Goal: Task Accomplishment & Management: Manage account settings

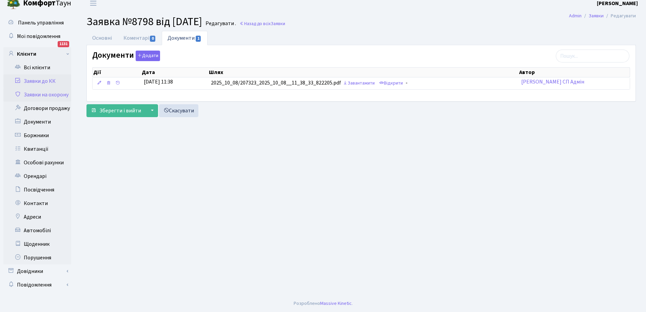
click at [44, 95] on link "Заявки на охорону" at bounding box center [37, 95] width 68 height 14
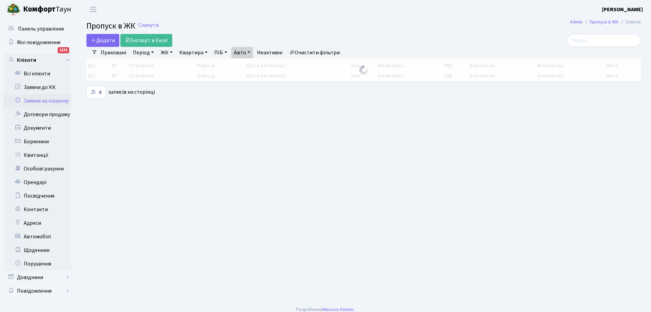
select select "25"
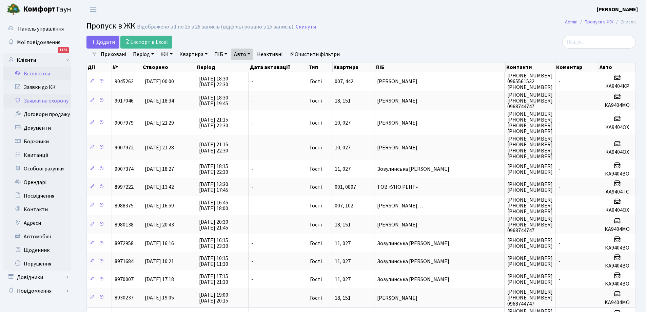
click at [37, 75] on link "Всі клієнти" at bounding box center [37, 74] width 68 height 14
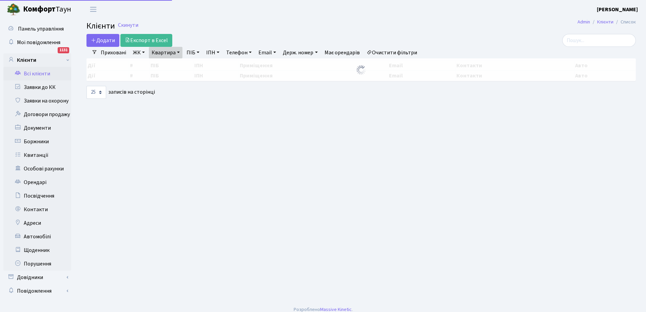
select select "25"
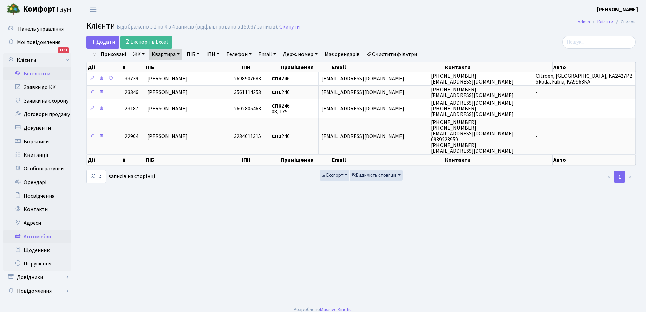
click at [44, 235] on link "Автомобілі" at bounding box center [37, 237] width 68 height 14
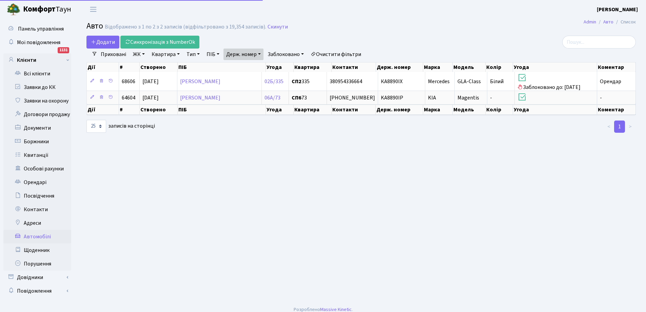
select select "25"
click at [39, 71] on link "Всі клієнти" at bounding box center [37, 74] width 68 height 14
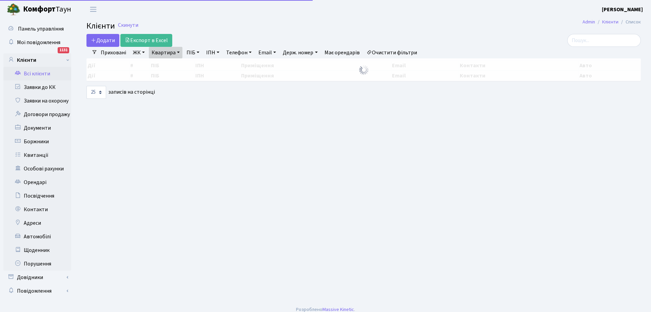
select select "25"
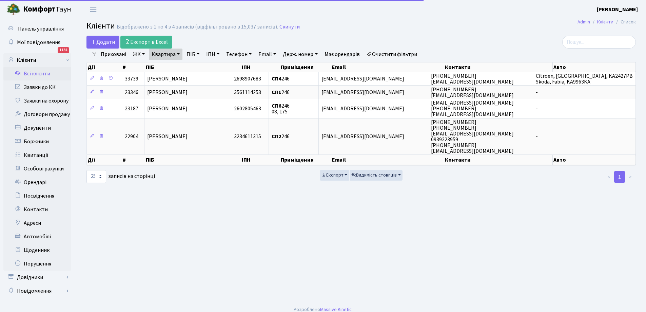
click at [167, 54] on link "Квартира" at bounding box center [166, 55] width 34 height 12
type input "6"
type input "П5"
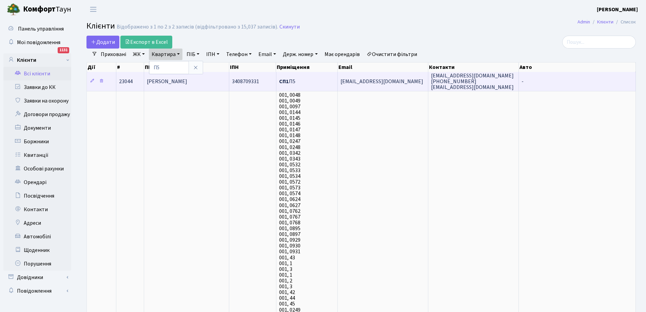
click at [185, 80] on span "Баглер Антон Ігорович" at bounding box center [167, 81] width 40 height 7
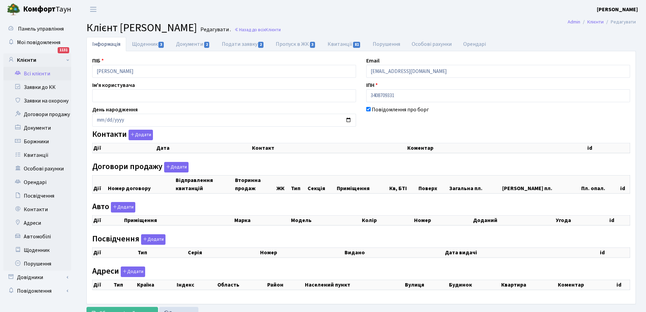
checkbox input "true"
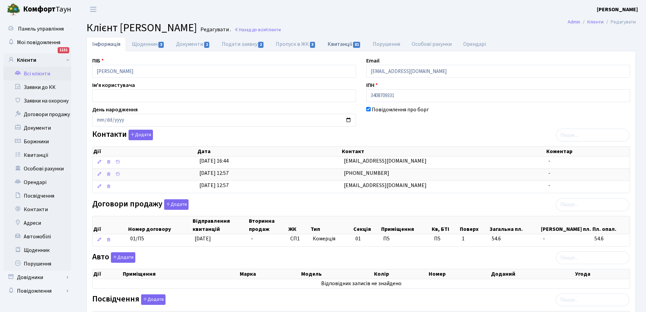
click at [342, 45] on link "Квитанції 81" at bounding box center [344, 44] width 45 height 14
select select "25"
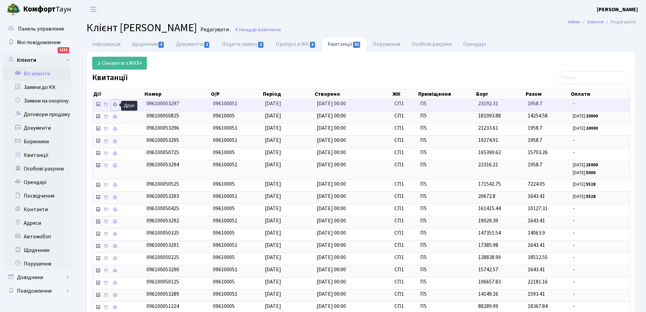
click at [115, 104] on icon at bounding box center [115, 104] width 5 height 5
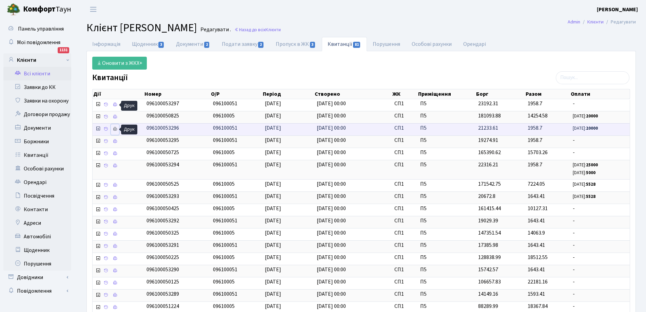
click at [114, 130] on icon at bounding box center [115, 129] width 5 height 5
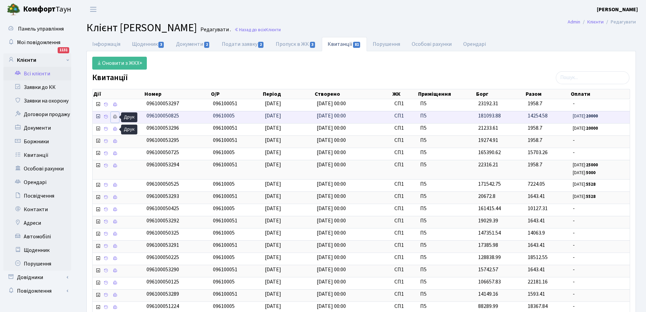
click at [116, 117] on icon at bounding box center [115, 116] width 5 height 5
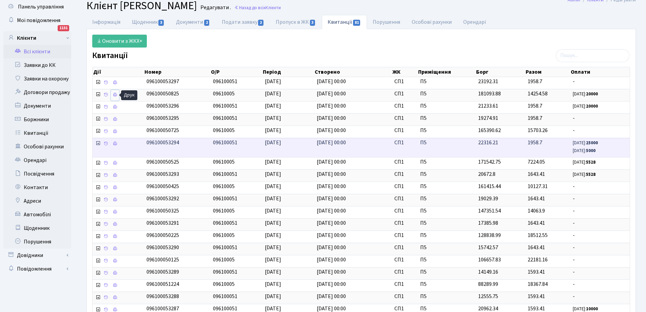
scroll to position [34, 0]
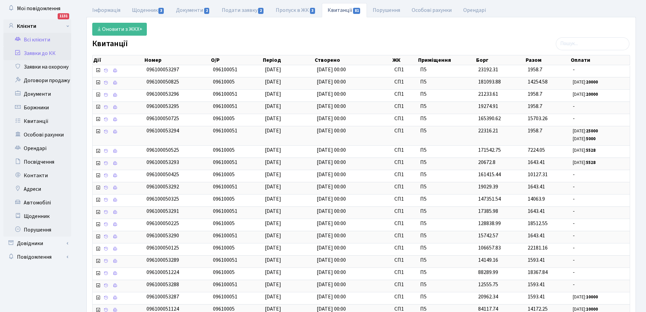
click at [35, 53] on link "Заявки до КК" at bounding box center [37, 53] width 68 height 14
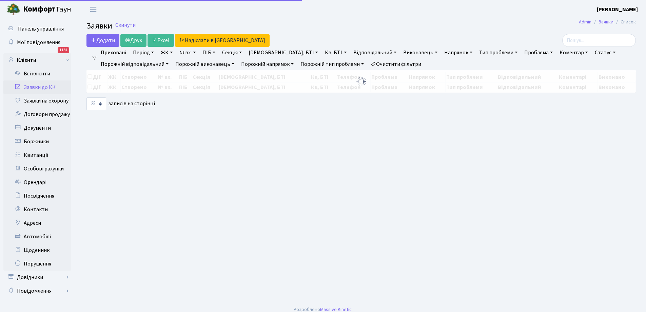
select select "25"
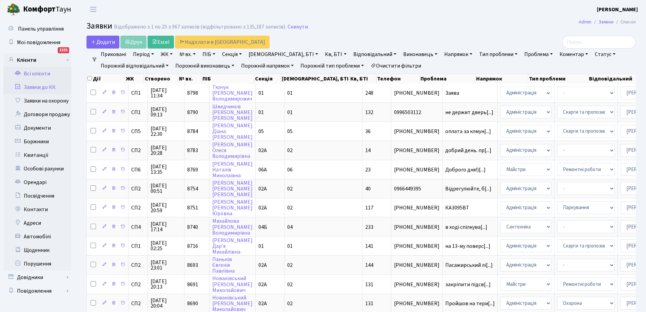
click at [40, 72] on link "Всі клієнти" at bounding box center [37, 74] width 68 height 14
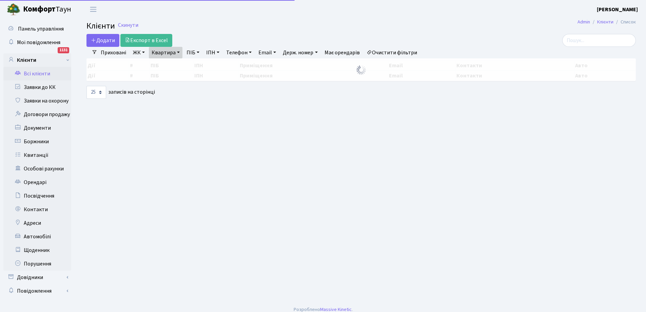
select select "25"
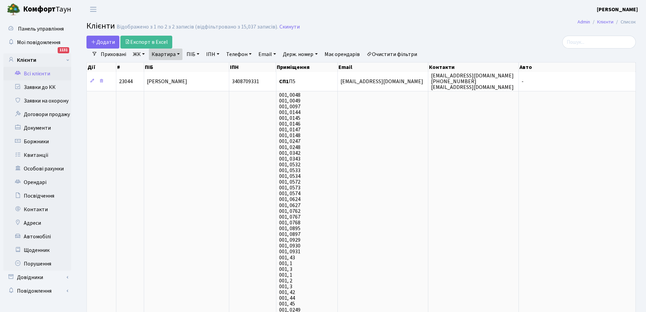
click at [177, 53] on link "Квартира" at bounding box center [166, 55] width 34 height 12
type input "5"
type input "246"
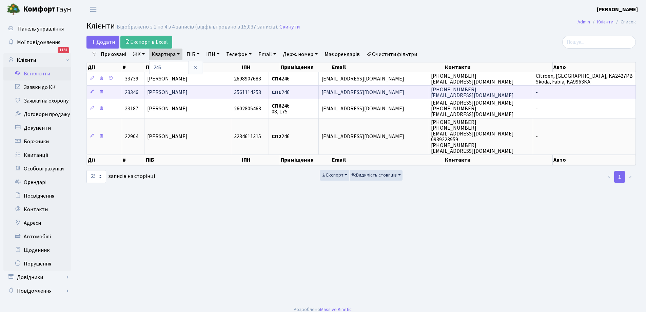
click at [188, 93] on span "[PERSON_NAME]" at bounding box center [167, 92] width 40 height 7
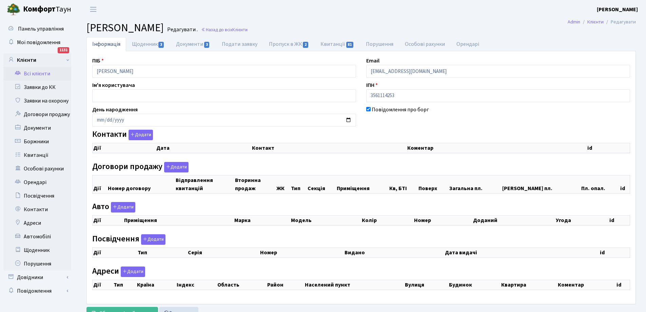
checkbox input "true"
select select "25"
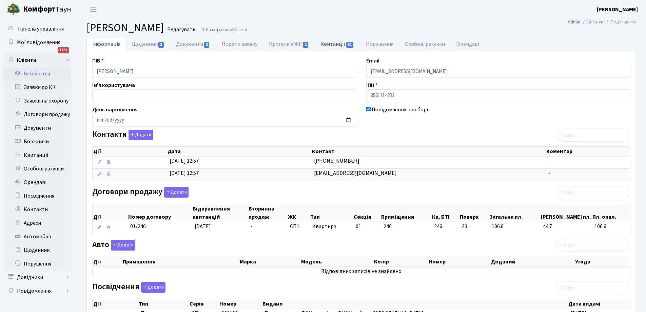
click at [336, 44] on link "Квитанції 81" at bounding box center [337, 44] width 45 height 14
select select "25"
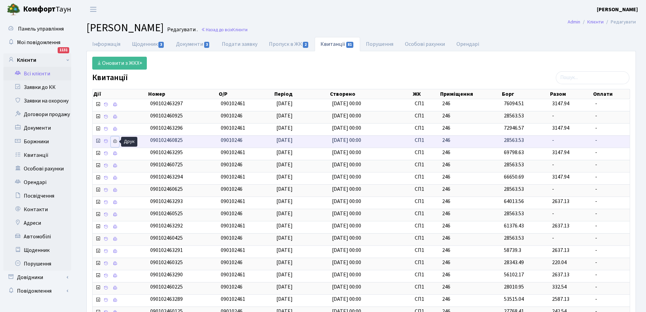
click at [114, 140] on icon at bounding box center [115, 141] width 5 height 5
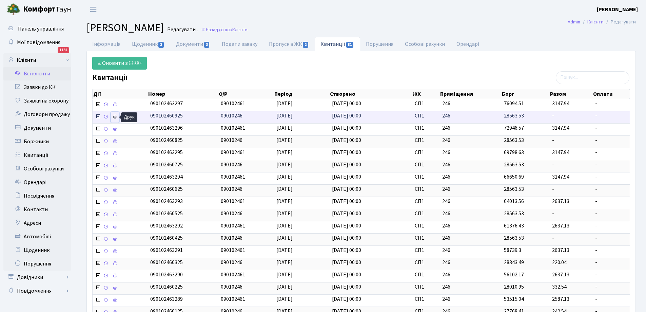
click at [117, 115] on icon at bounding box center [115, 116] width 5 height 5
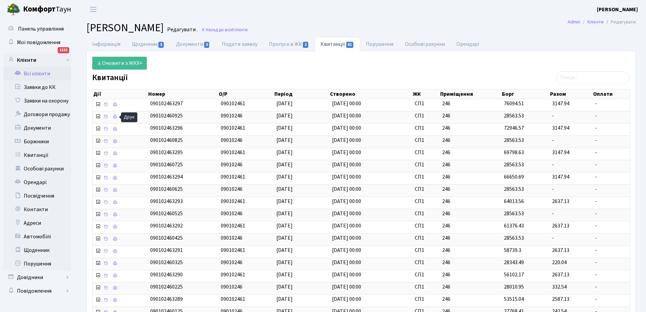
click at [37, 74] on link "Всі клієнти" at bounding box center [37, 74] width 68 height 14
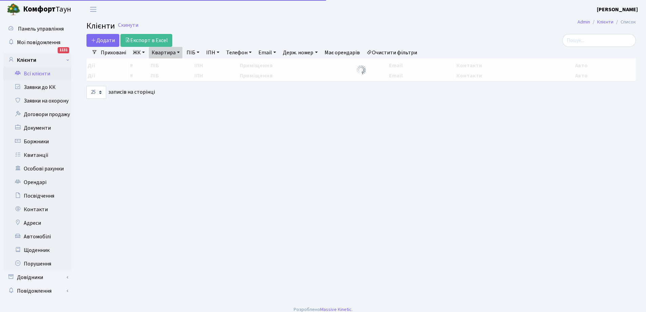
select select "25"
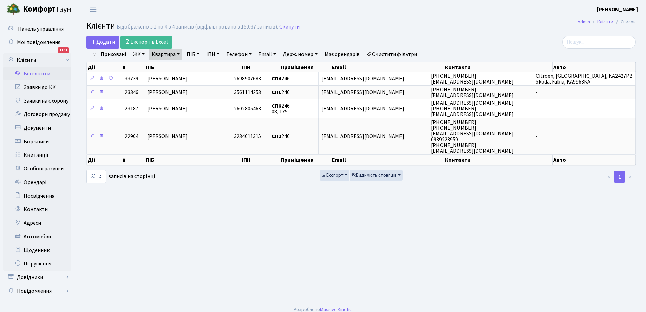
click at [161, 55] on link "Квартира" at bounding box center [166, 55] width 34 height 12
type input "6"
type input "70"
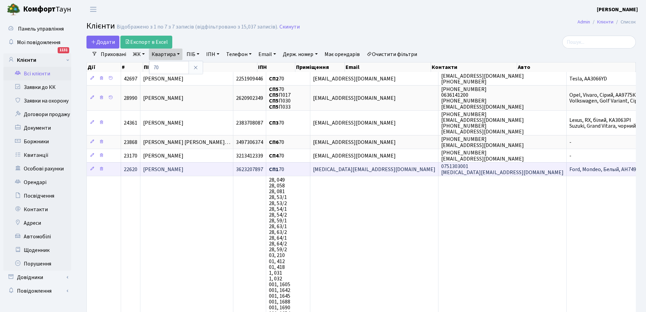
click at [184, 169] on span "[PERSON_NAME]" at bounding box center [163, 169] width 40 height 7
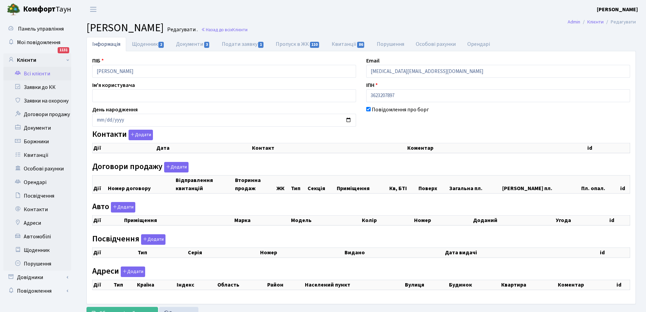
checkbox input "true"
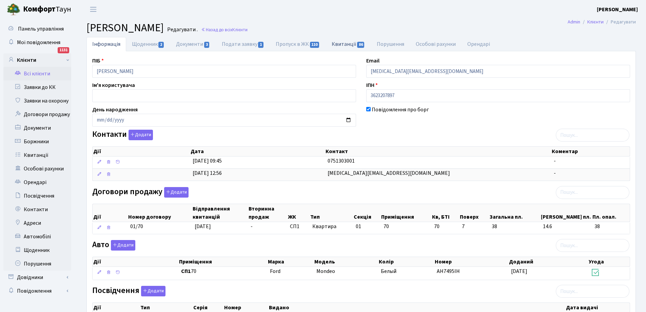
click at [346, 44] on link "Квитанції 86" at bounding box center [348, 44] width 45 height 14
select select "25"
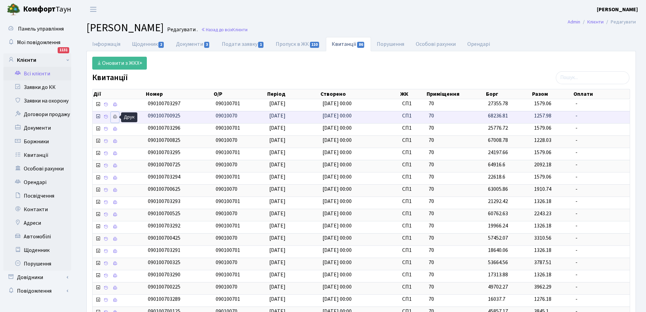
click at [116, 117] on icon at bounding box center [115, 116] width 5 height 5
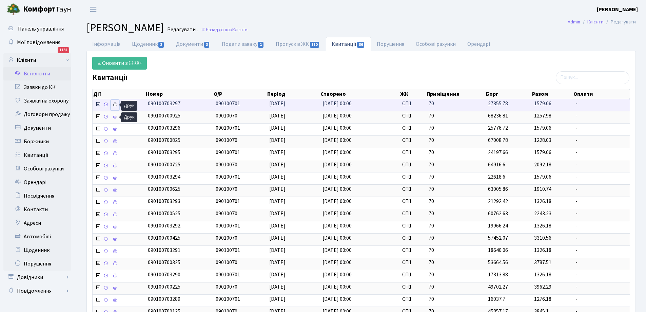
click at [114, 106] on icon at bounding box center [115, 104] width 5 height 5
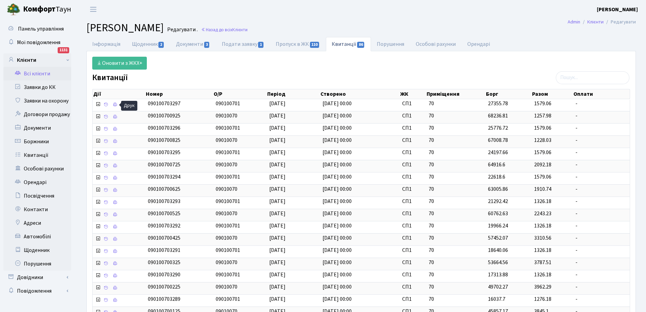
click at [34, 74] on link "Всі клієнти" at bounding box center [37, 74] width 68 height 14
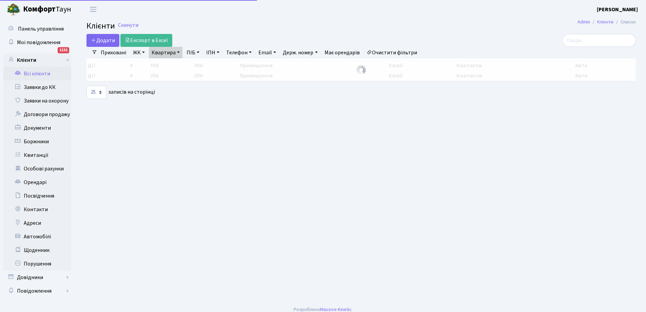
select select "25"
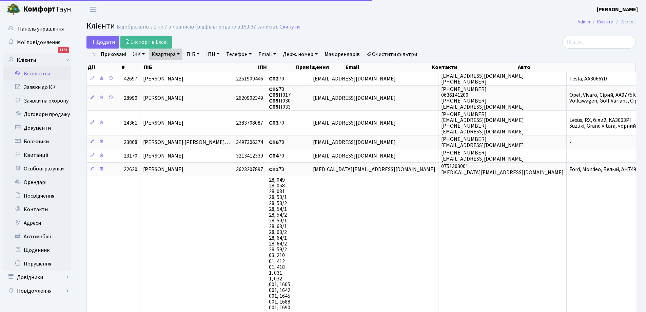
click at [170, 53] on link "Квартира" at bounding box center [166, 55] width 34 height 12
type input "0"
type input "116"
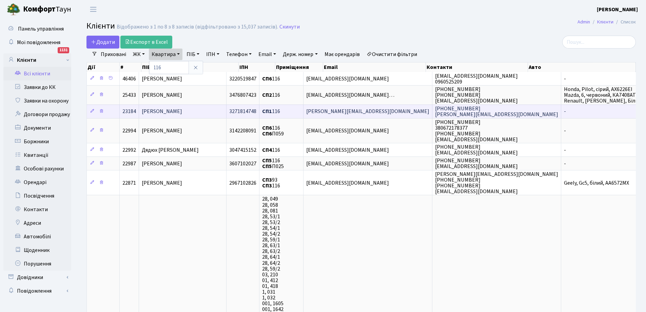
click at [182, 111] on span "[PERSON_NAME]" at bounding box center [162, 111] width 40 height 7
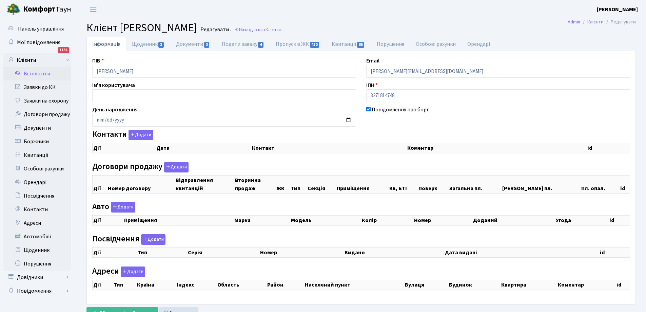
checkbox input "true"
select select "25"
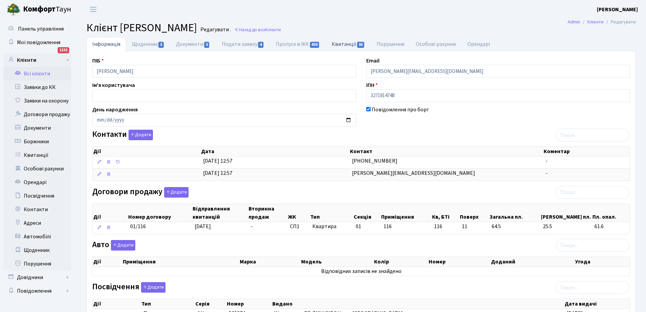
click at [348, 44] on link "Квитанції 85" at bounding box center [348, 44] width 45 height 14
select select "25"
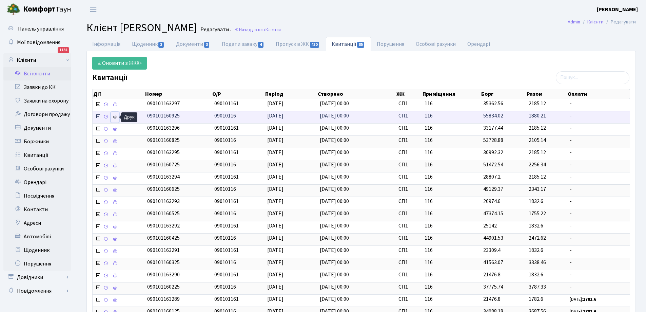
click at [115, 116] on icon at bounding box center [115, 116] width 5 height 5
click at [42, 74] on link "Всі клієнти" at bounding box center [37, 74] width 68 height 14
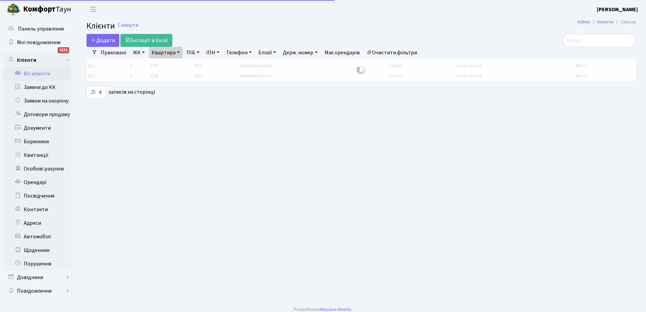
select select "25"
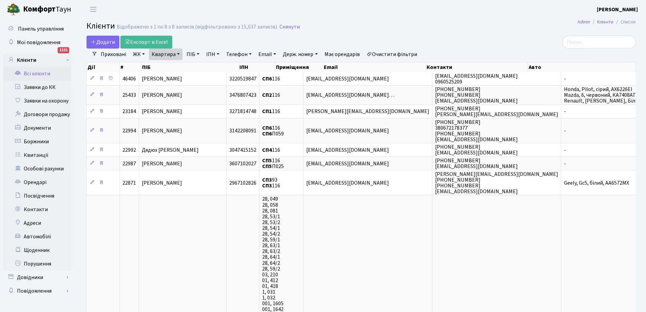
click at [171, 53] on link "Квартира" at bounding box center [166, 55] width 34 height 12
type input "6"
type input "262"
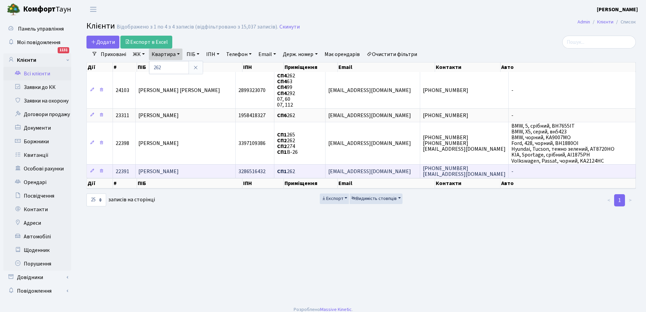
click at [174, 170] on span "[PERSON_NAME]" at bounding box center [158, 171] width 40 height 7
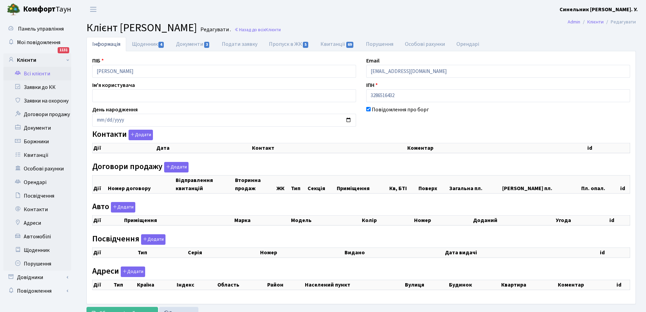
checkbox input "true"
select select "25"
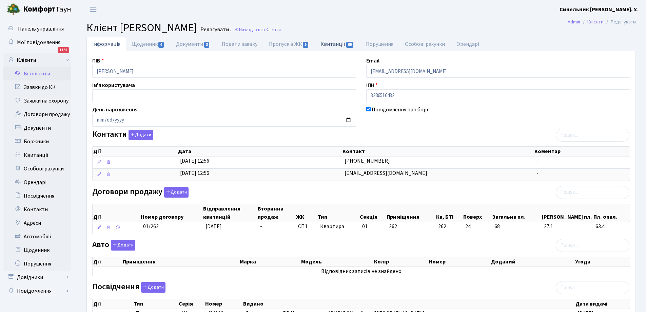
click at [335, 44] on link "Квитанції 69" at bounding box center [337, 44] width 45 height 14
select select "25"
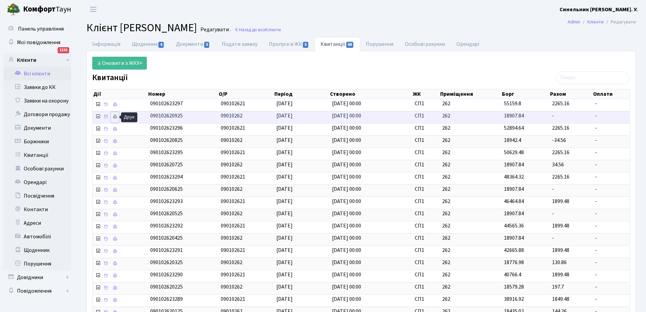
click at [115, 117] on icon at bounding box center [115, 116] width 5 height 5
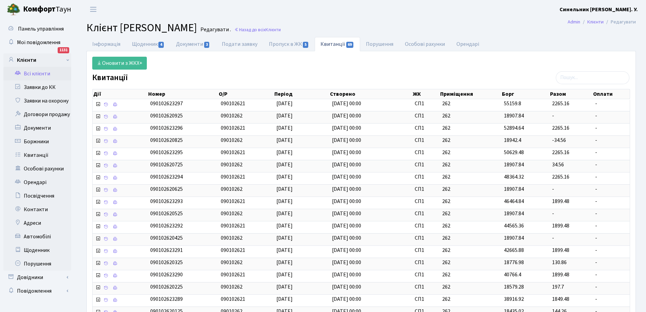
click at [40, 73] on link "Всі клієнти" at bounding box center [37, 74] width 68 height 14
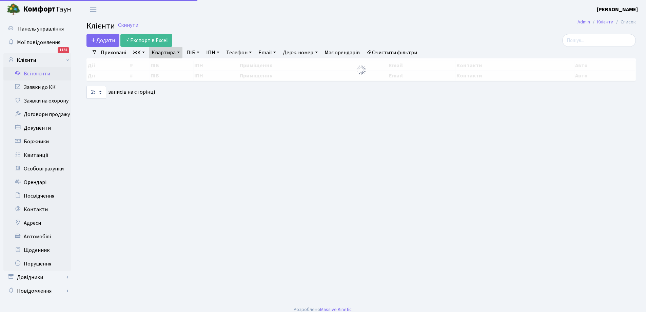
select select "25"
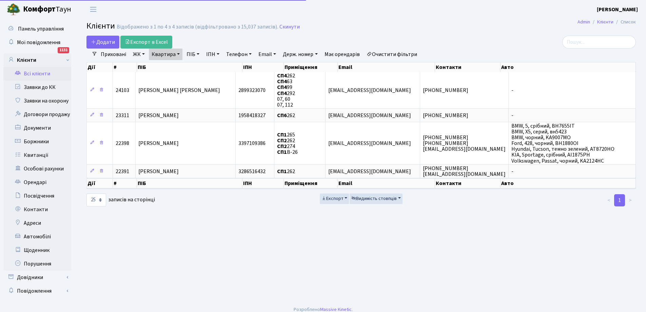
click at [168, 55] on link "Квартира" at bounding box center [166, 55] width 34 height 12
type input "2"
type input "224"
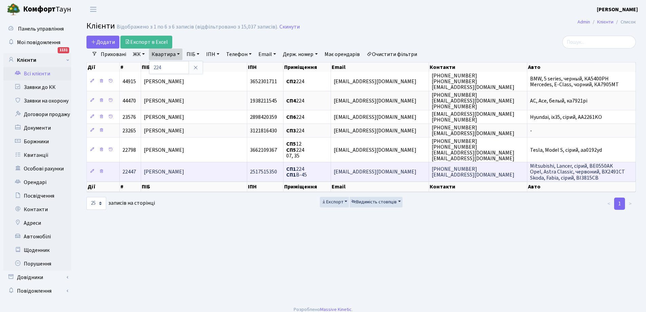
click at [183, 172] on span "Антоненко Олександр Борисович" at bounding box center [164, 171] width 40 height 7
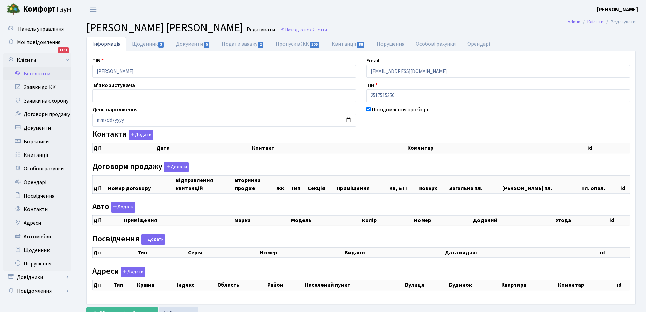
checkbox input "true"
select select "25"
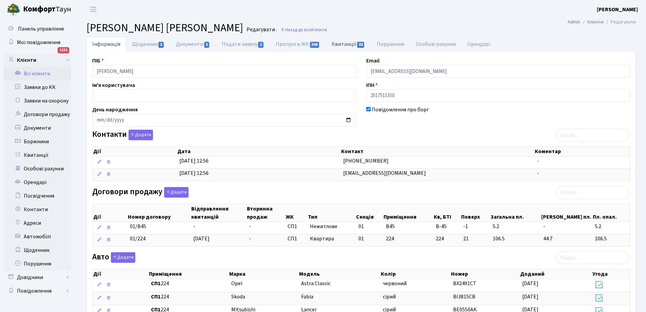
click at [345, 42] on link "Квитанції 88" at bounding box center [348, 44] width 45 height 14
select select "25"
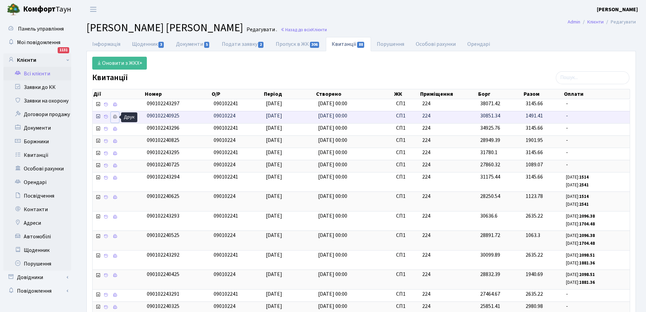
click at [117, 116] on icon at bounding box center [115, 116] width 5 height 5
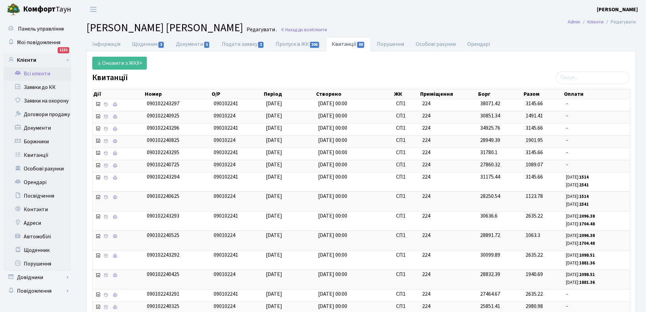
click at [37, 74] on link "Всі клієнти" at bounding box center [37, 74] width 68 height 14
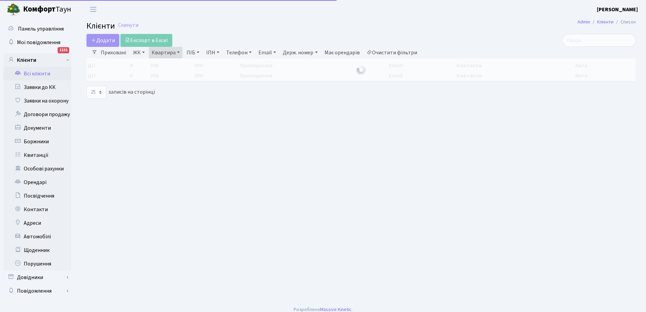
select select "25"
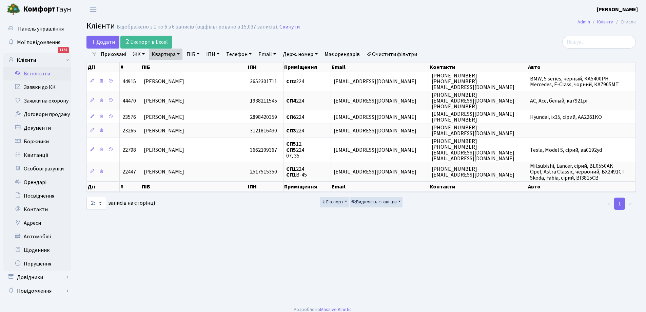
click at [164, 55] on link "Квартира" at bounding box center [166, 55] width 34 height 12
type input "4"
type input "382"
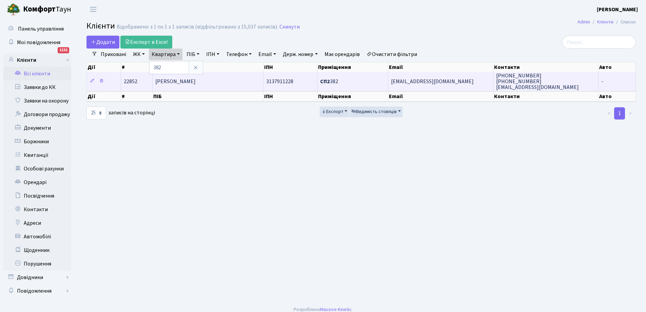
click at [196, 79] on span "Криша Мар'яна Віталіївна" at bounding box center [175, 81] width 40 height 7
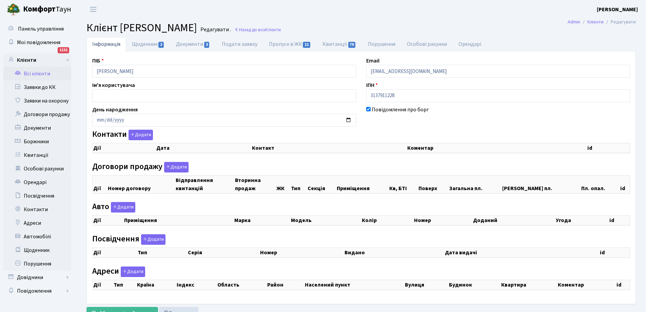
select select "25"
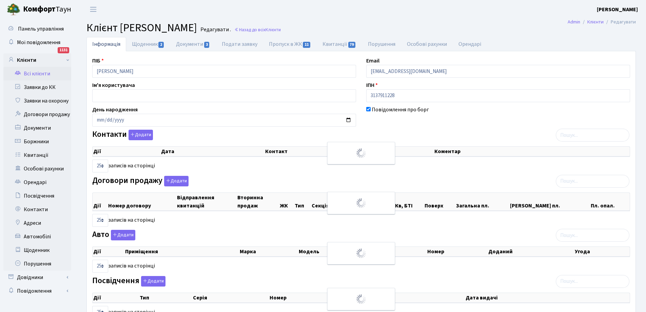
checkbox input "true"
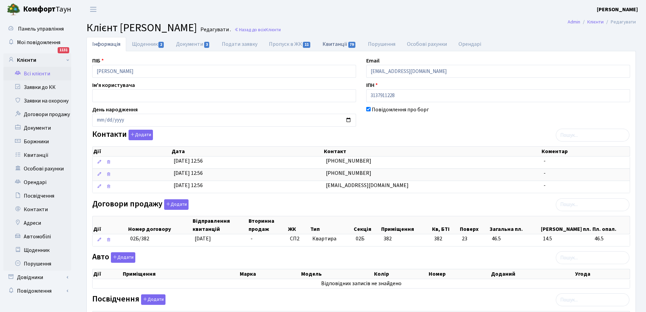
click at [333, 43] on link "Квитанції 79" at bounding box center [339, 44] width 45 height 14
select select "25"
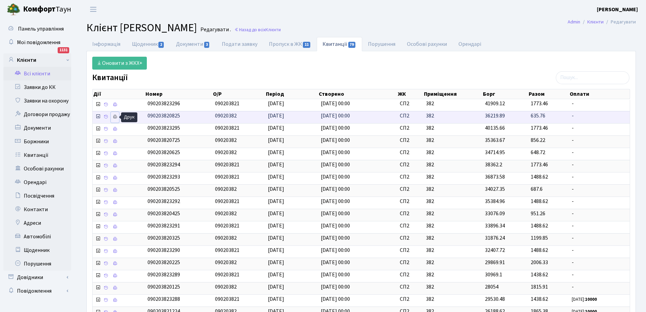
click at [114, 116] on icon at bounding box center [115, 116] width 5 height 5
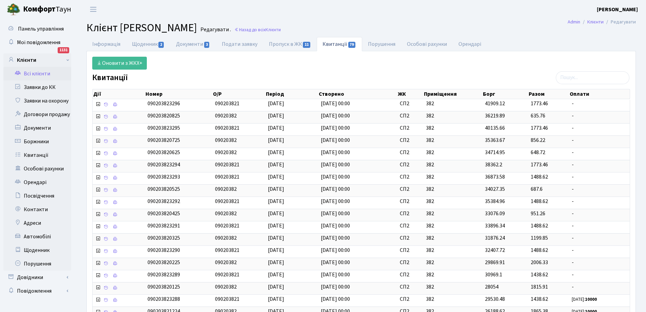
click at [43, 72] on link "Всі клієнти" at bounding box center [37, 74] width 68 height 14
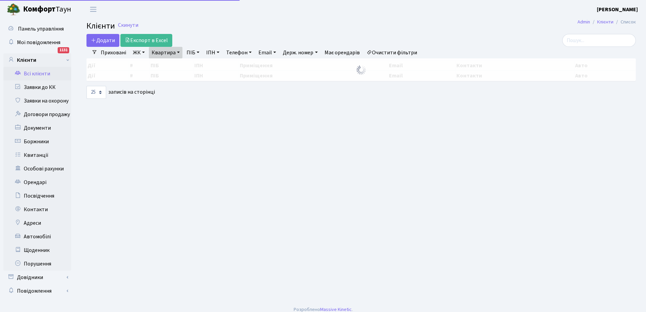
select select "25"
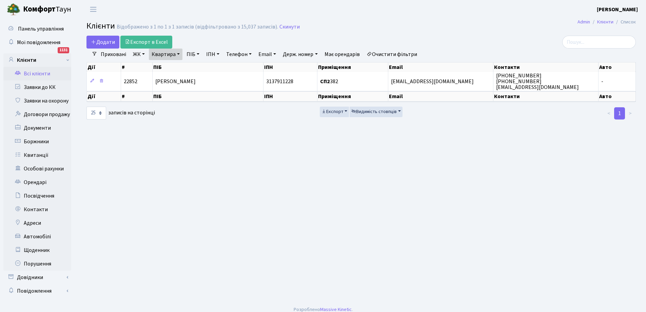
click at [173, 55] on link "Квартира" at bounding box center [166, 55] width 34 height 12
type input "2"
type input "63"
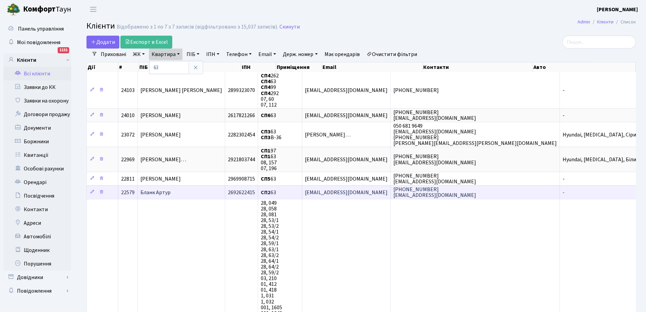
click at [169, 193] on span "Бланк Артур" at bounding box center [155, 192] width 30 height 7
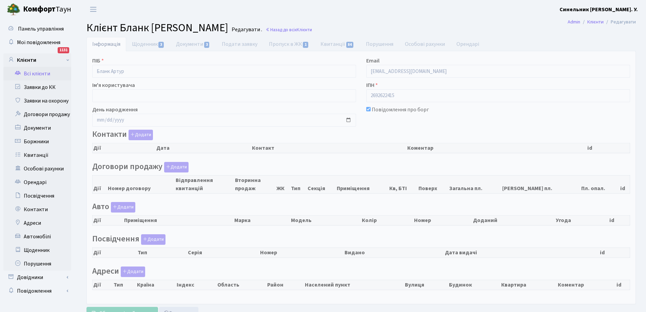
checkbox input "true"
select select "25"
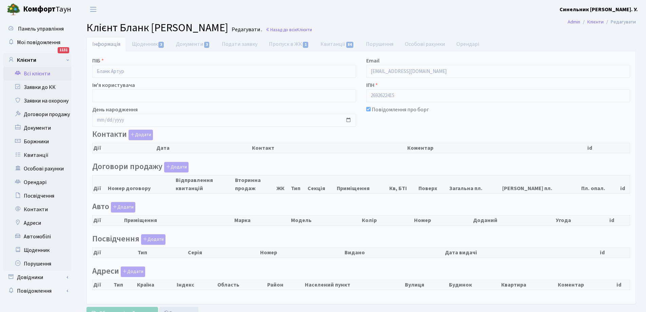
select select "25"
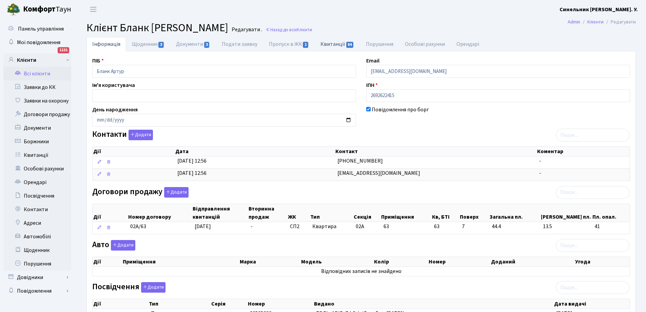
click at [335, 42] on link "Квитанції 84" at bounding box center [337, 44] width 45 height 14
select select "25"
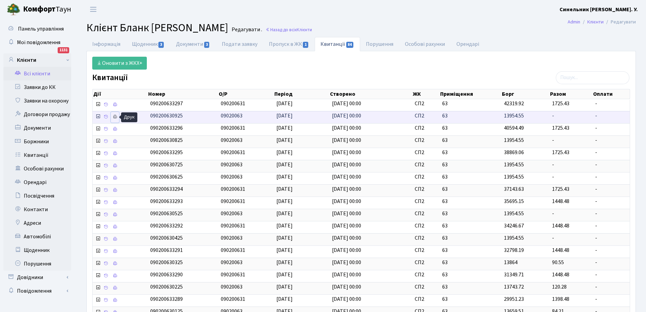
click at [115, 116] on icon at bounding box center [115, 116] width 5 height 5
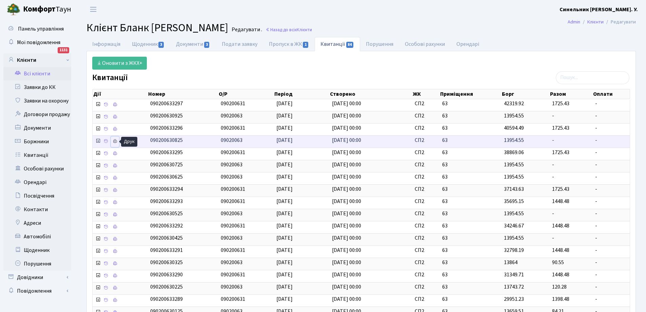
click at [114, 140] on icon at bounding box center [115, 141] width 5 height 5
click at [37, 74] on link "Всі клієнти" at bounding box center [37, 74] width 68 height 14
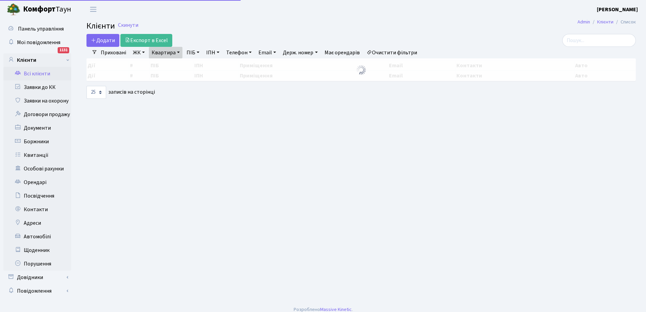
select select "25"
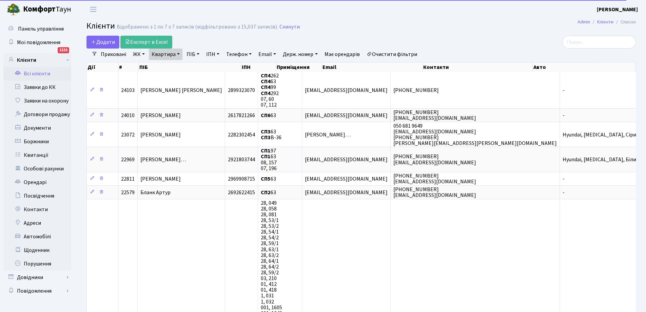
click at [173, 55] on link "Квартира" at bounding box center [166, 55] width 34 height 12
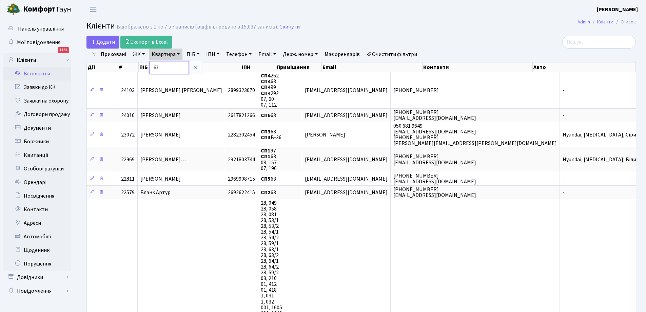
type input "3"
type input "248"
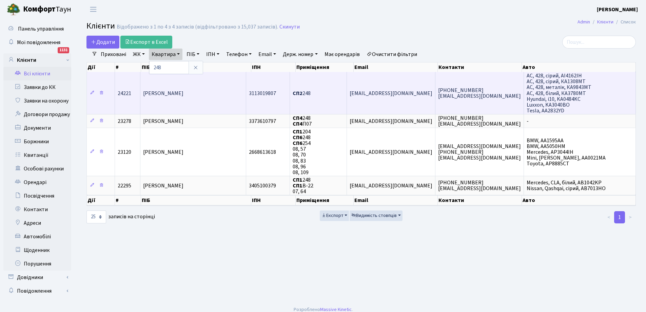
click at [184, 93] on span "Гончаренко Оксана Борисівна" at bounding box center [163, 93] width 40 height 7
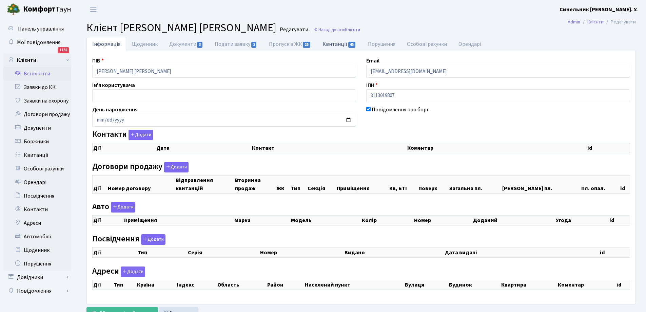
checkbox input "true"
select select "25"
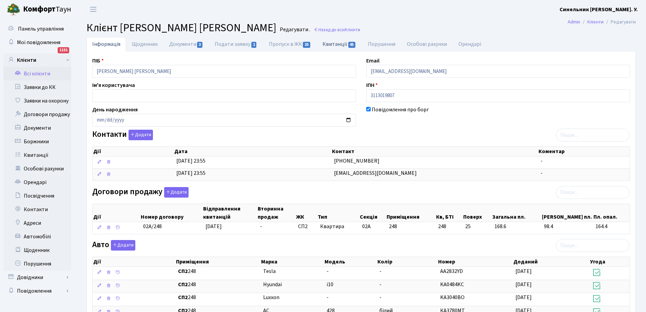
click at [337, 44] on link "Квитанції 45" at bounding box center [339, 44] width 45 height 14
select select "25"
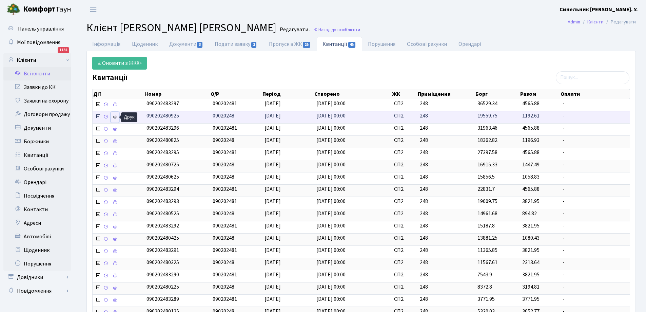
click at [114, 115] on icon at bounding box center [115, 116] width 5 height 5
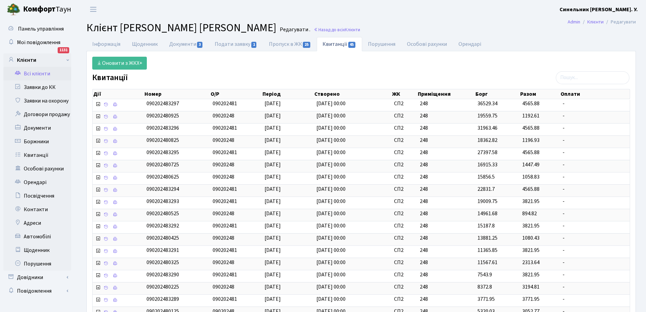
click at [36, 72] on link "Всі клієнти" at bounding box center [37, 74] width 68 height 14
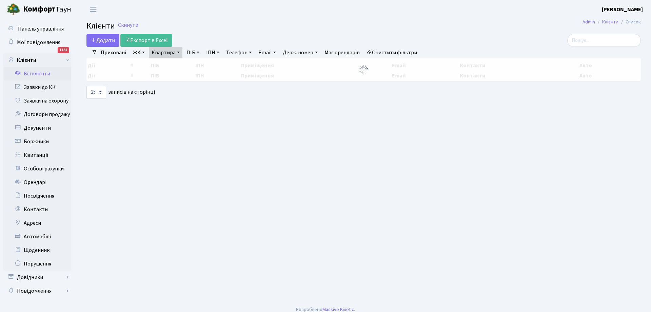
select select "25"
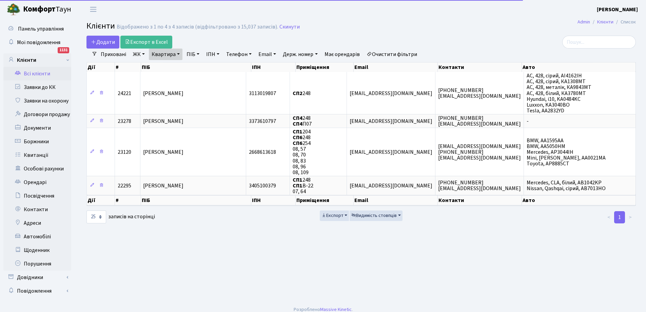
click at [171, 55] on link "Квартира" at bounding box center [166, 55] width 34 height 12
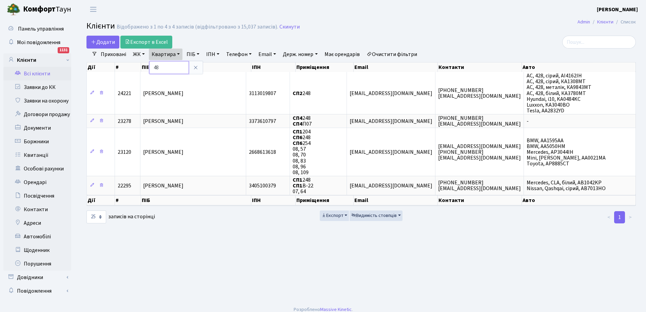
type input "8"
type input "220"
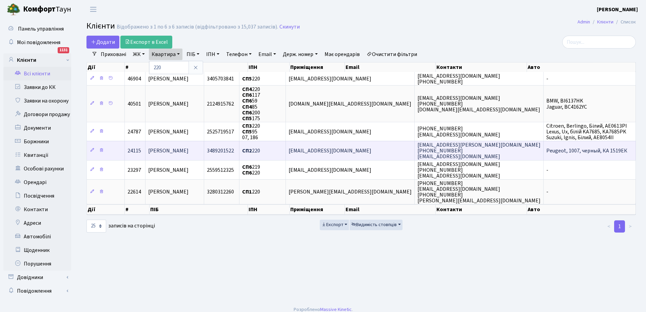
click at [188, 153] on span "[PERSON_NAME]" at bounding box center [168, 150] width 40 height 7
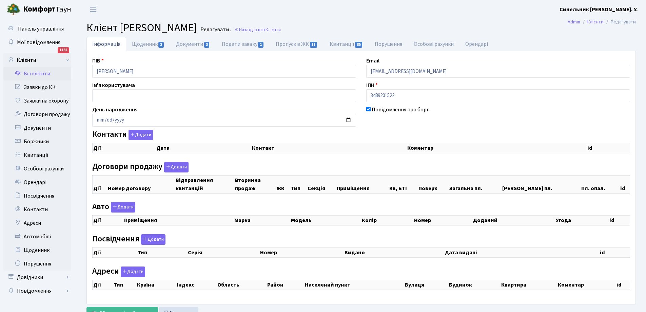
checkbox input "true"
select select "25"
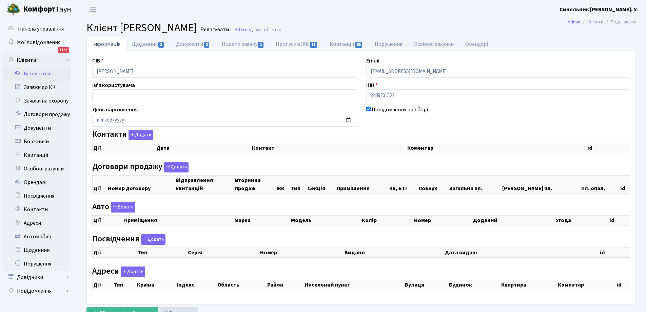
select select "25"
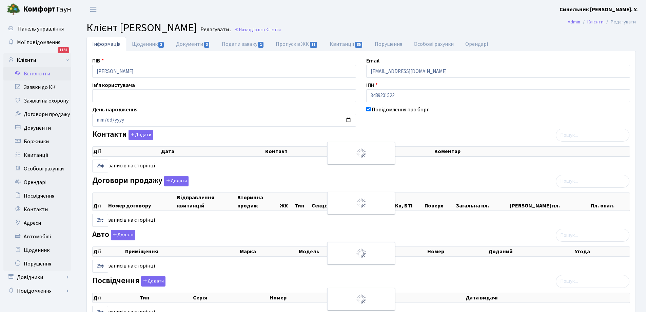
click at [343, 43] on link "Квитанції 85" at bounding box center [346, 44] width 45 height 14
select select "25"
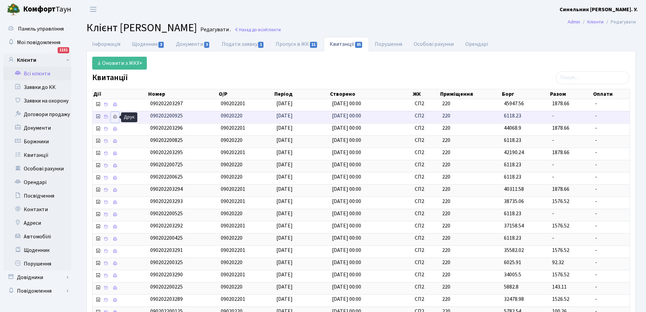
click at [115, 117] on icon at bounding box center [115, 116] width 5 height 5
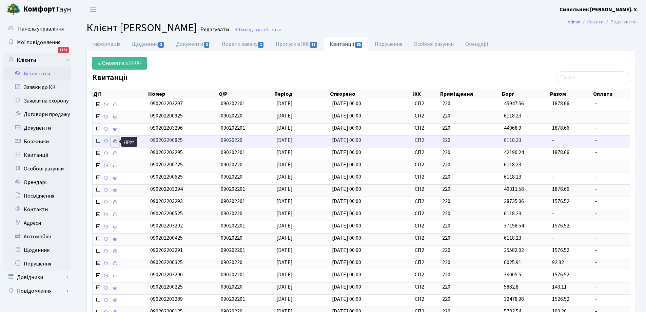
click at [114, 139] on icon at bounding box center [115, 141] width 5 height 5
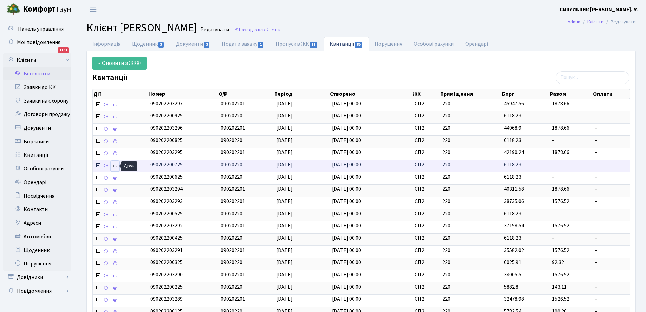
click at [116, 166] on icon at bounding box center [115, 165] width 5 height 5
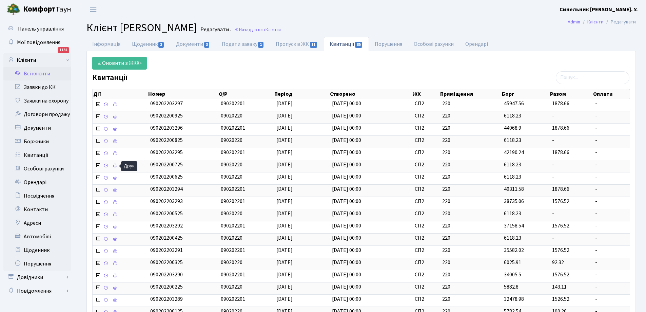
click at [33, 72] on link "Всі клієнти" at bounding box center [37, 74] width 68 height 14
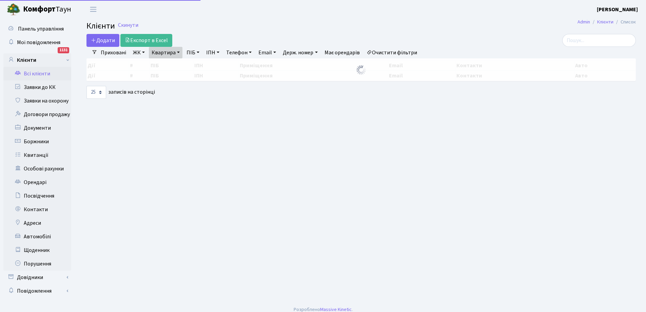
select select "25"
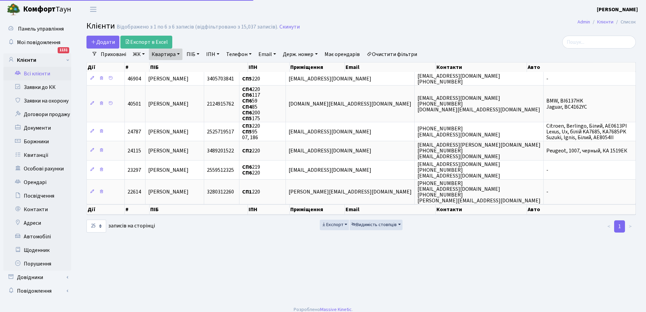
click at [171, 52] on link "Квартира" at bounding box center [166, 55] width 34 height 12
type input "0"
type input "140"
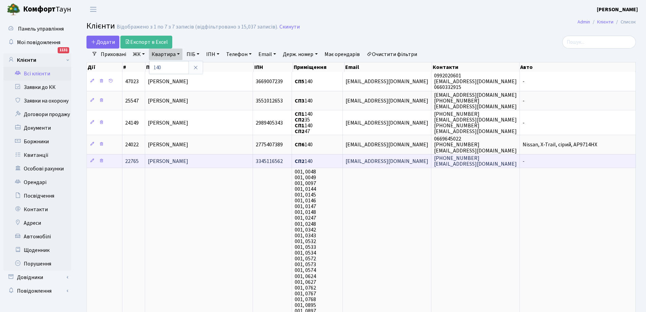
click at [178, 159] on span "[PERSON_NAME]" at bounding box center [168, 160] width 40 height 7
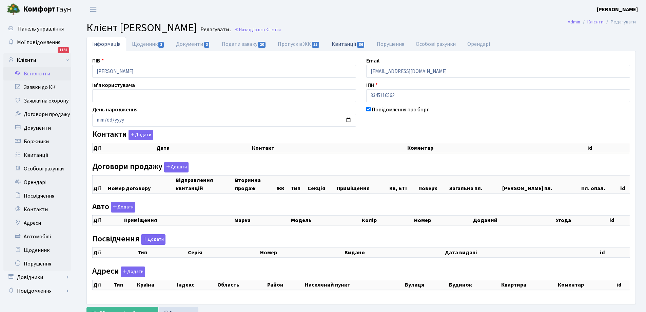
checkbox input "true"
select select "25"
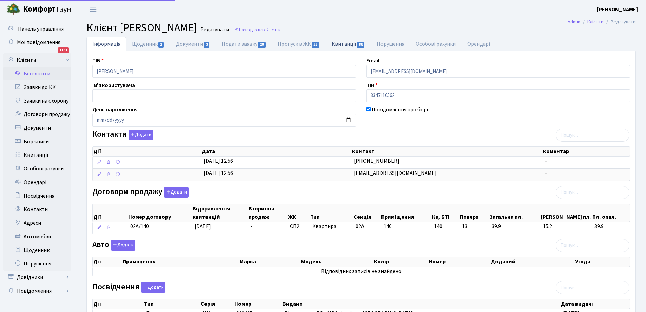
click at [343, 43] on link "Квитанції 86" at bounding box center [348, 44] width 45 height 14
select select "25"
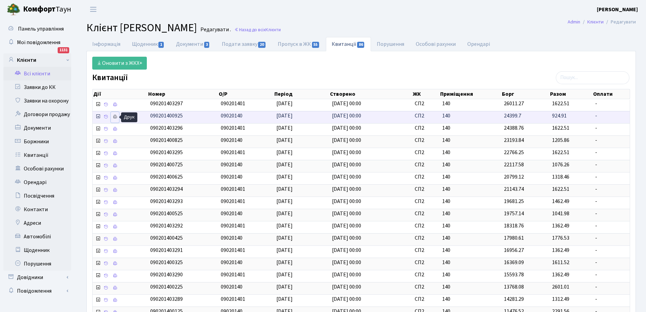
click at [116, 116] on icon at bounding box center [115, 116] width 5 height 5
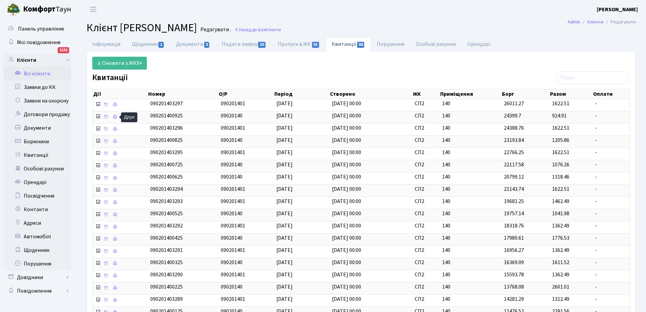
click at [44, 73] on link "Всі клієнти" at bounding box center [37, 74] width 68 height 14
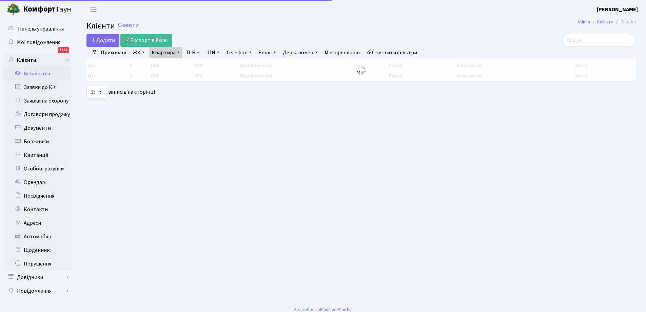
select select "25"
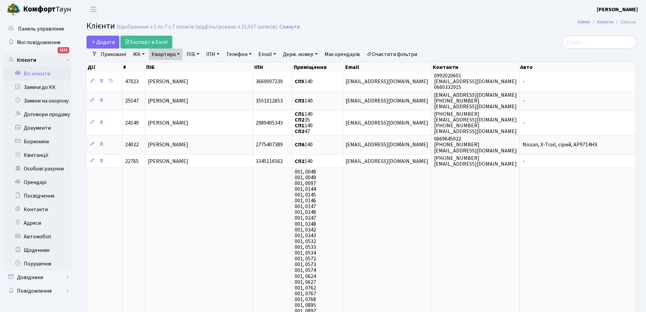
click at [180, 50] on link "Квартира" at bounding box center [166, 55] width 34 height 12
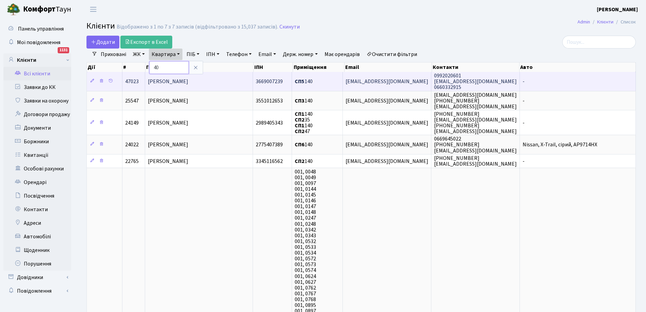
type input "0"
type input "247"
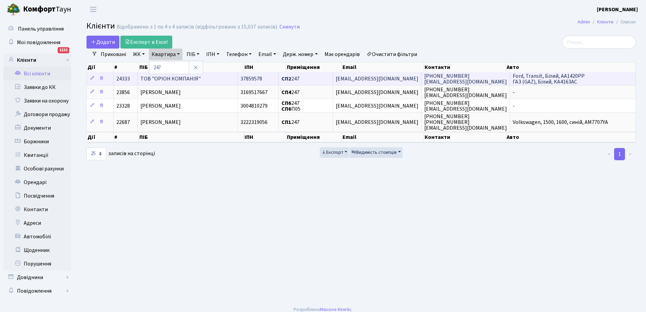
click at [176, 78] on span "ТОВ "ОРІОН КОМПАНІЯ"" at bounding box center [170, 78] width 60 height 7
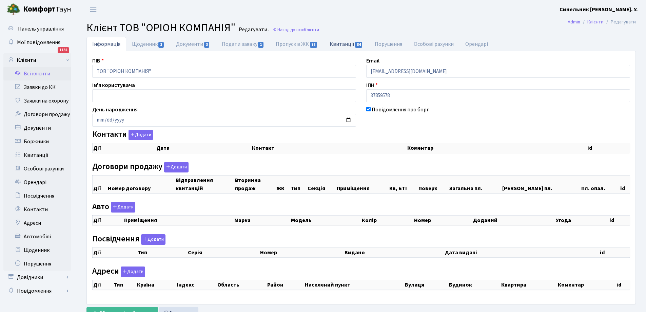
checkbox input "true"
select select "25"
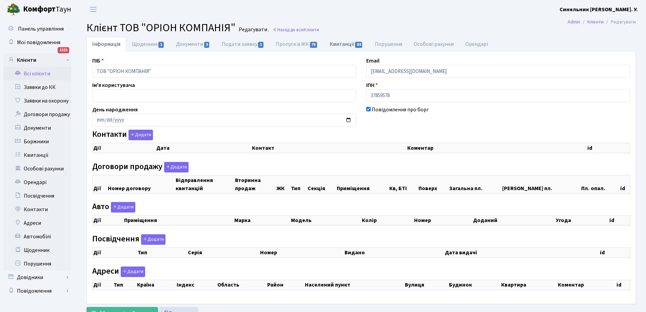
select select "25"
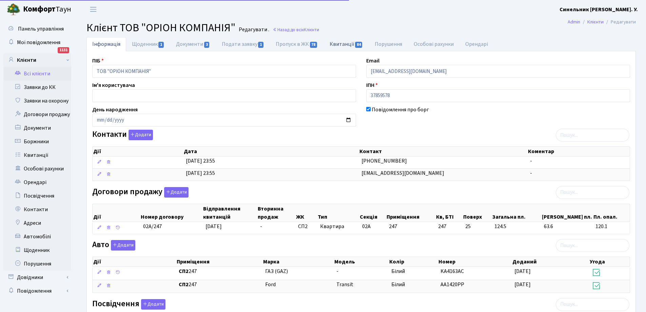
click at [347, 42] on link "Квитанції 84" at bounding box center [346, 44] width 45 height 14
select select "25"
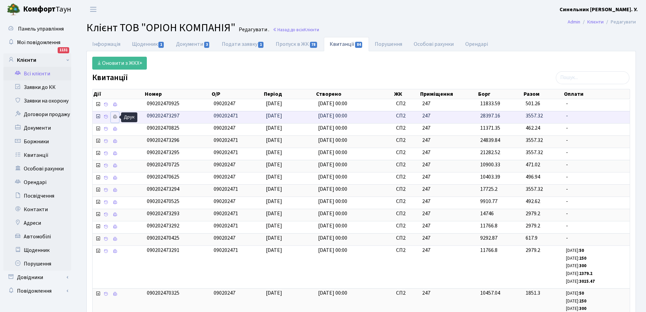
click at [116, 116] on icon at bounding box center [115, 116] width 5 height 5
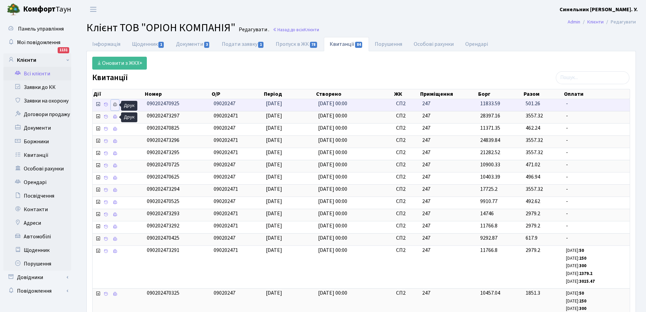
click at [115, 103] on icon at bounding box center [115, 104] width 5 height 5
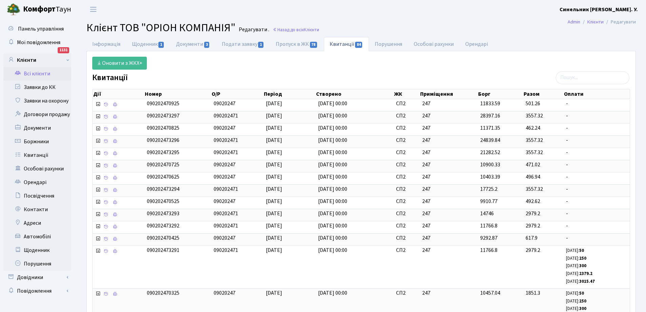
click at [41, 72] on link "Всі клієнти" at bounding box center [37, 74] width 68 height 14
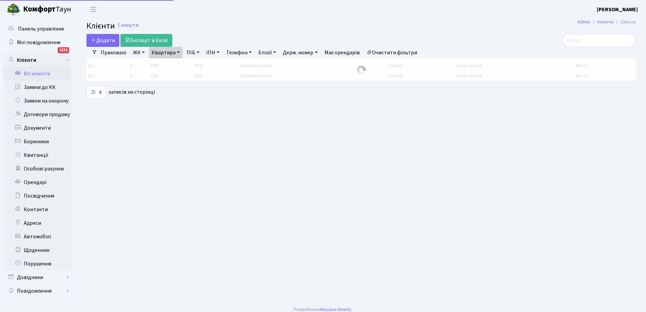
select select "25"
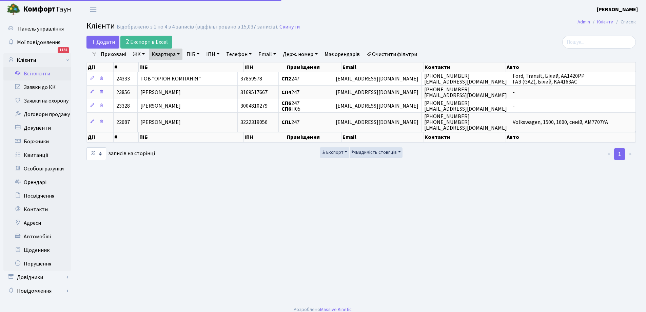
click at [178, 51] on link "Квартира" at bounding box center [166, 55] width 34 height 12
type input "7"
type input "302"
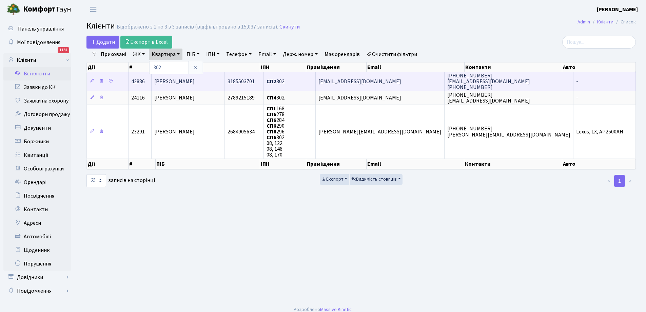
click at [193, 82] on span "[PERSON_NAME]" at bounding box center [174, 81] width 40 height 7
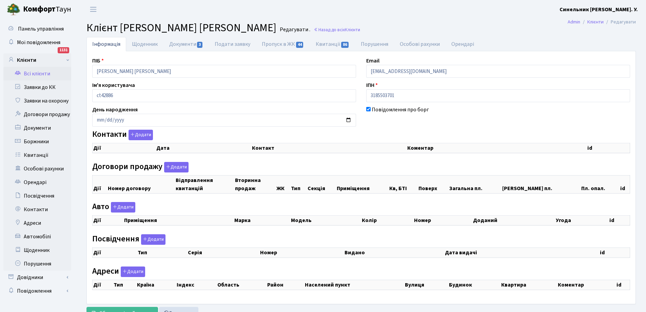
checkbox input "true"
select select "25"
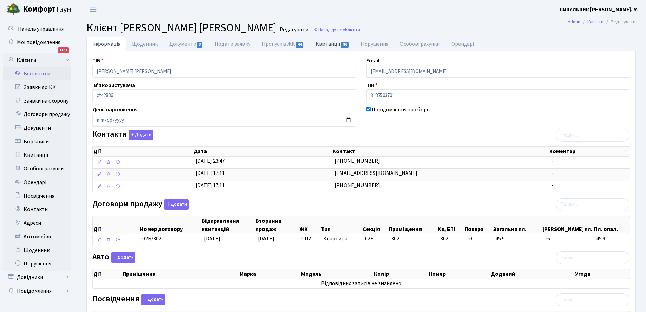
click at [331, 43] on link "Квитанції 86" at bounding box center [332, 44] width 45 height 14
select select "25"
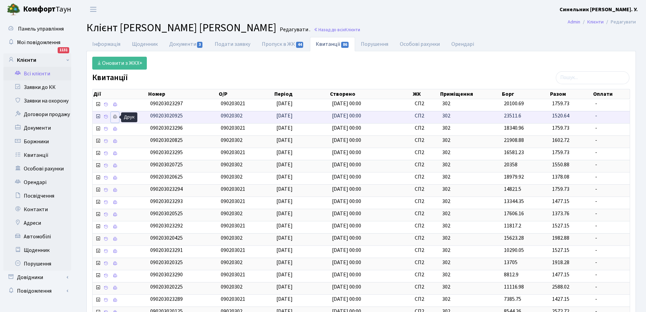
click at [115, 118] on icon at bounding box center [115, 116] width 5 height 5
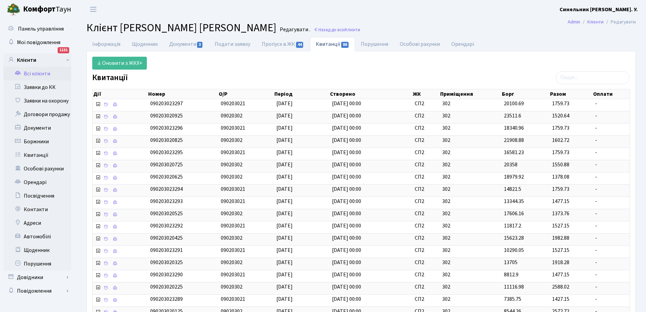
click at [34, 74] on link "Всі клієнти" at bounding box center [37, 74] width 68 height 14
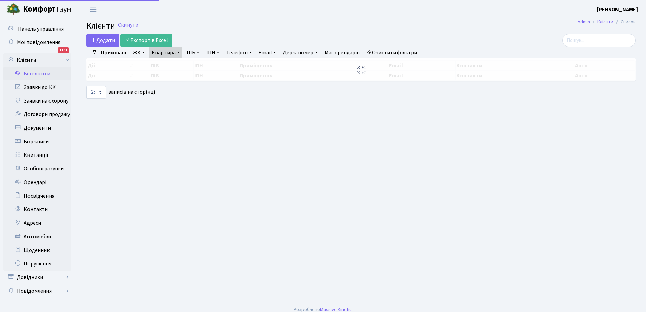
select select "25"
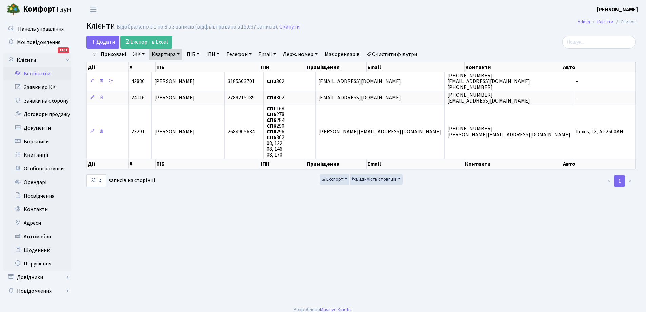
click at [311, 55] on link "Держ. номер" at bounding box center [300, 55] width 40 height 12
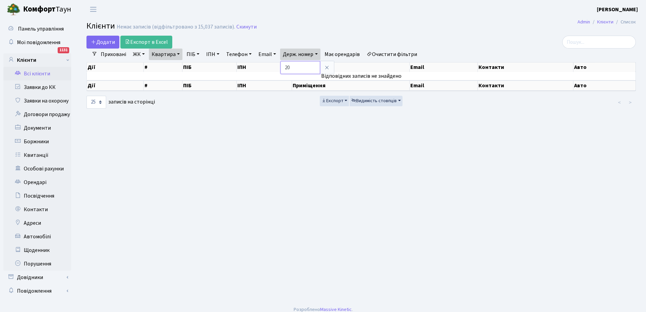
type input "2"
click at [176, 52] on link "Квартира" at bounding box center [166, 55] width 34 height 12
type input "2"
type input "205"
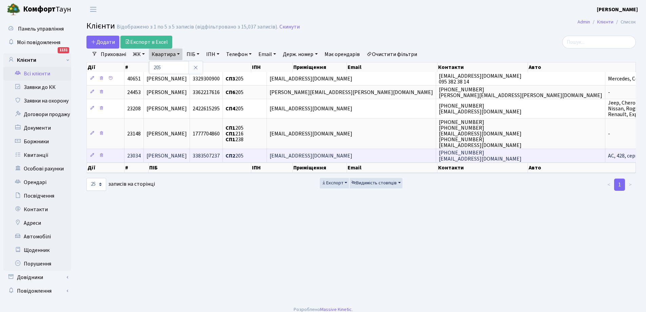
click at [187, 155] on span "[PERSON_NAME]" at bounding box center [167, 155] width 40 height 7
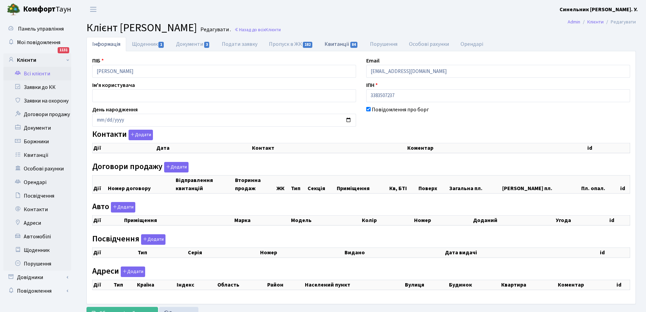
checkbox input "true"
select select "25"
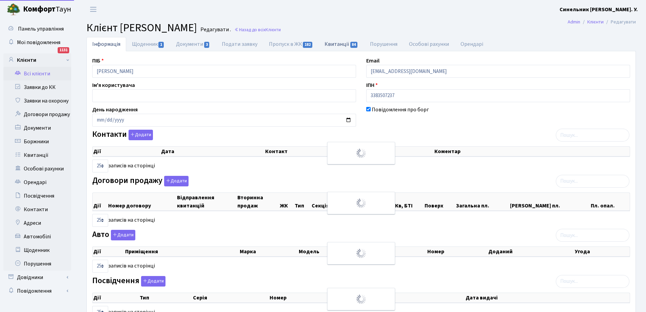
click at [339, 44] on link "Квитанції 84" at bounding box center [341, 44] width 45 height 14
select select "25"
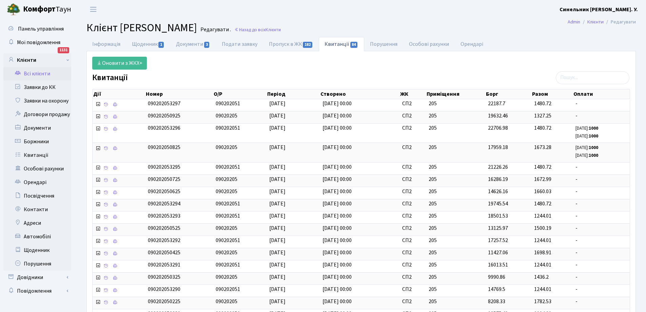
click at [39, 73] on link "Всі клієнти" at bounding box center [37, 74] width 68 height 14
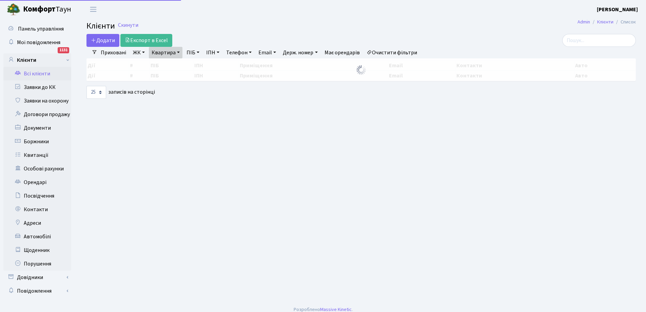
select select "25"
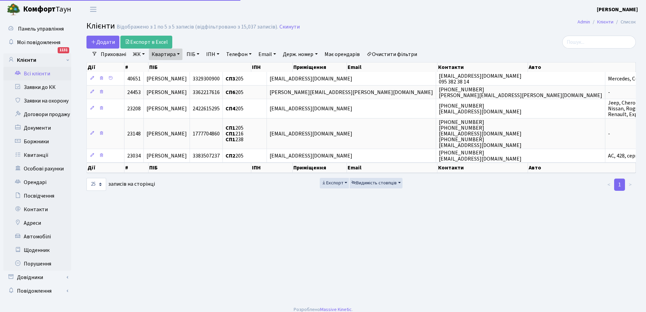
click at [171, 52] on link "Квартира" at bounding box center [166, 55] width 34 height 12
type input "5"
type input "104"
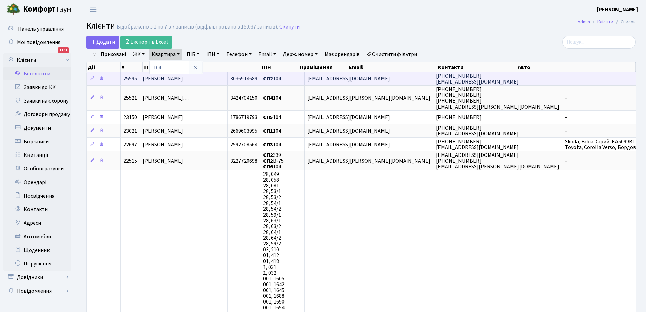
click at [179, 78] on span "Чесанова Валерія Валеріївна" at bounding box center [163, 78] width 40 height 7
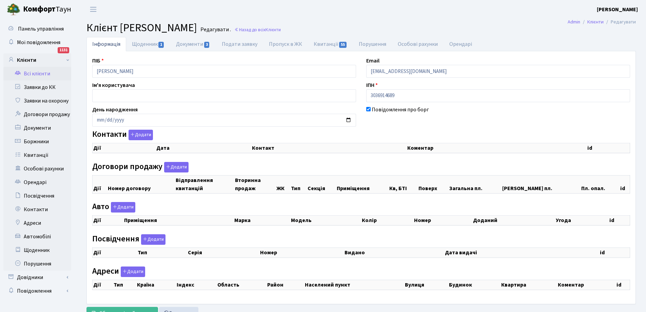
checkbox input "true"
select select "25"
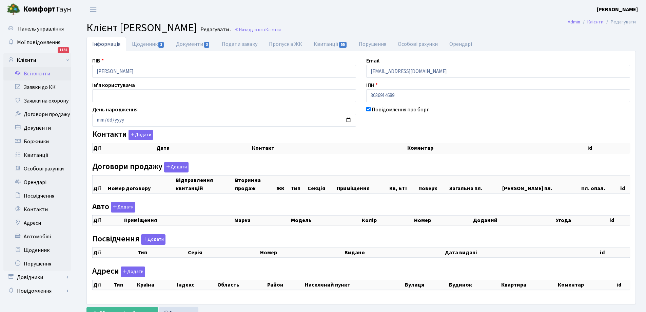
select select "25"
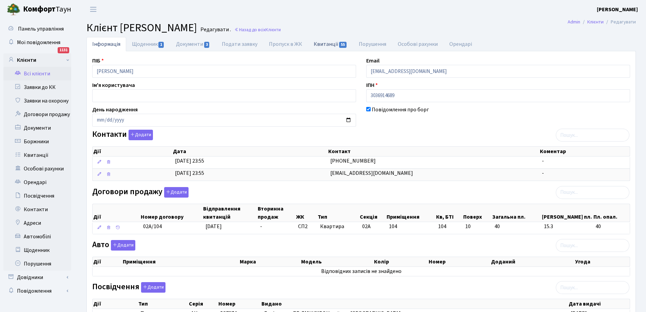
click at [324, 43] on link "Квитанції 55" at bounding box center [330, 44] width 45 height 14
select select "25"
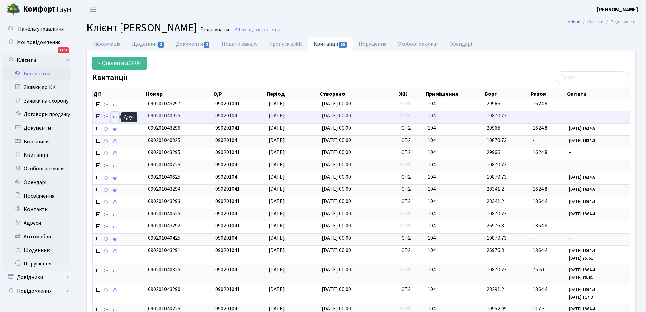
click at [115, 115] on icon at bounding box center [115, 116] width 5 height 5
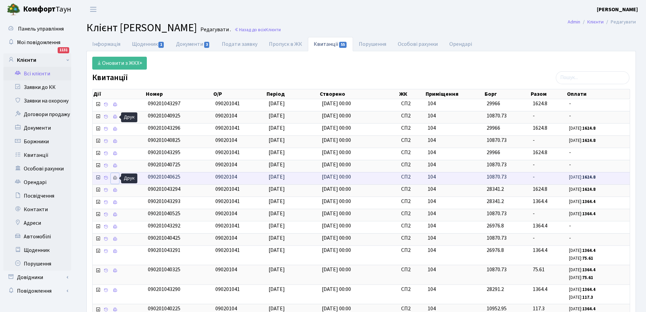
click at [115, 178] on icon at bounding box center [115, 177] width 5 height 5
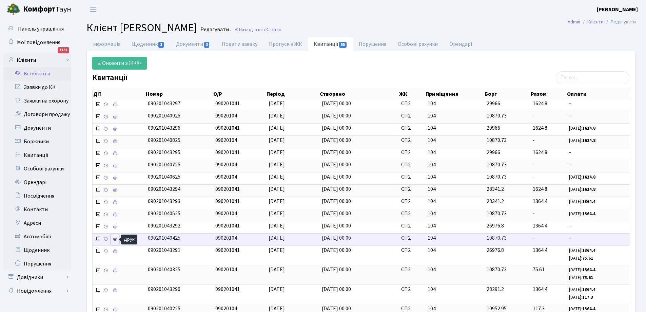
click at [114, 240] on icon at bounding box center [115, 238] width 5 height 5
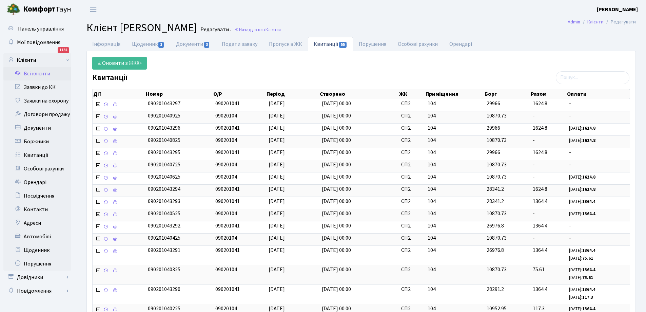
click at [38, 72] on link "Всі клієнти" at bounding box center [37, 74] width 68 height 14
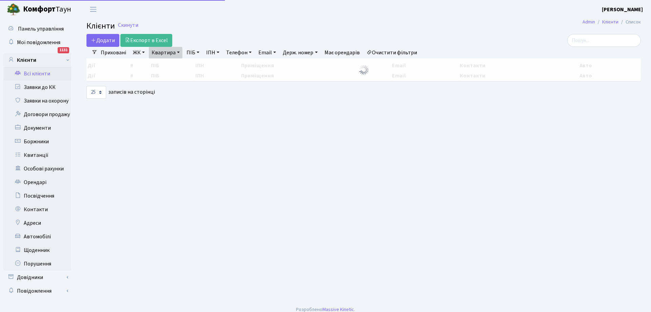
select select "25"
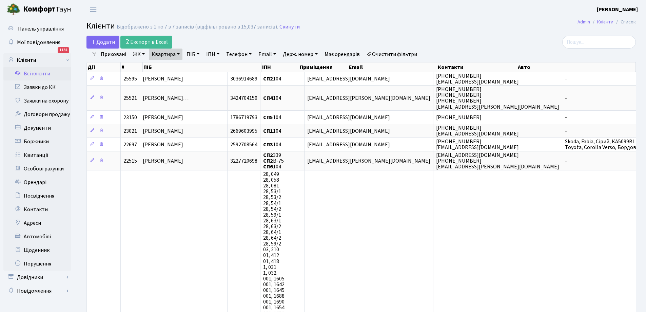
click at [173, 56] on link "Квартира" at bounding box center [166, 55] width 34 height 12
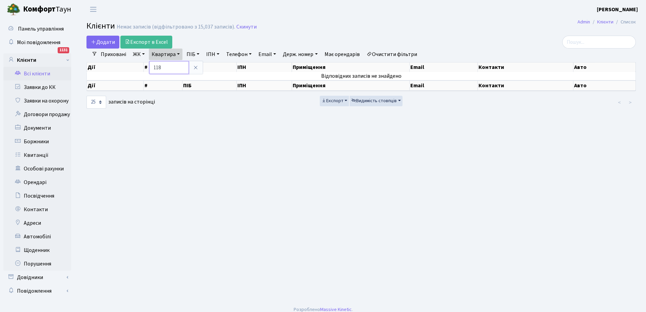
type input "118"
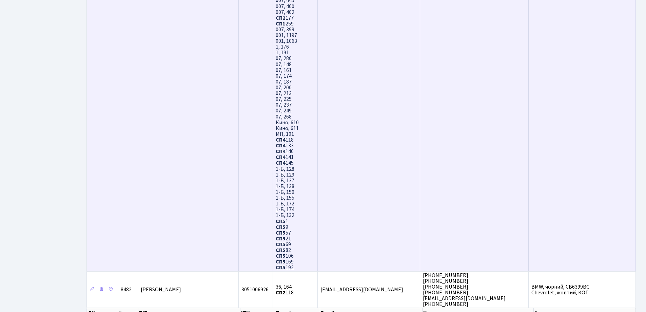
scroll to position [2043, 0]
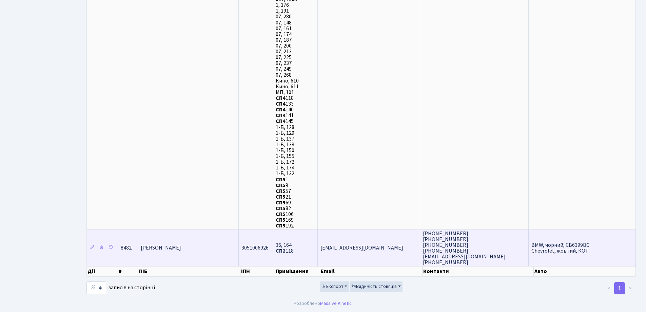
click at [168, 246] on span "[PERSON_NAME]" at bounding box center [161, 247] width 40 height 7
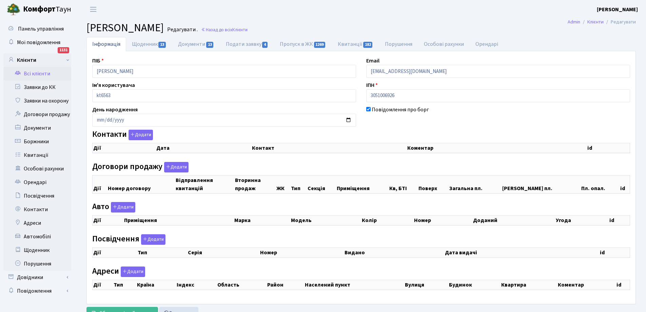
checkbox input "true"
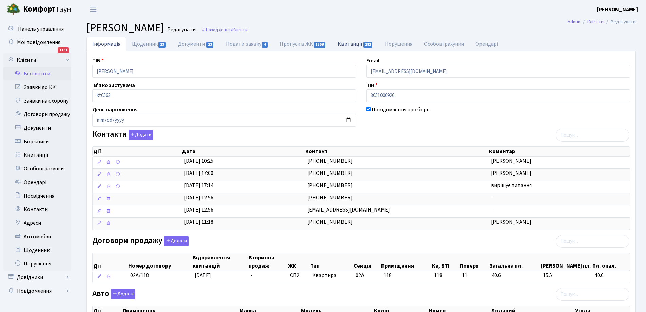
click at [350, 43] on link "Квитанції 182" at bounding box center [355, 44] width 47 height 14
select select "25"
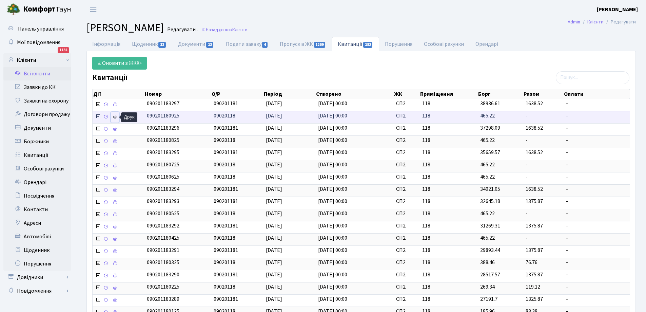
click at [115, 117] on icon at bounding box center [115, 116] width 5 height 5
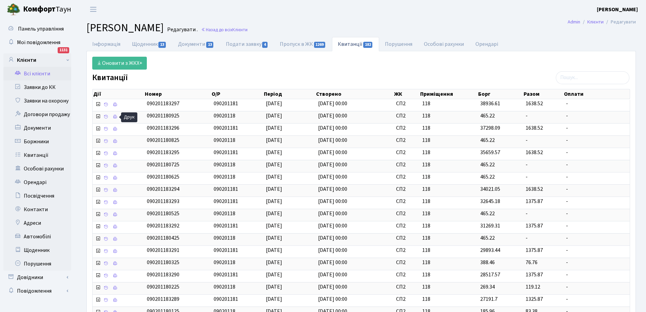
click at [40, 74] on link "Всі клієнти" at bounding box center [37, 74] width 68 height 14
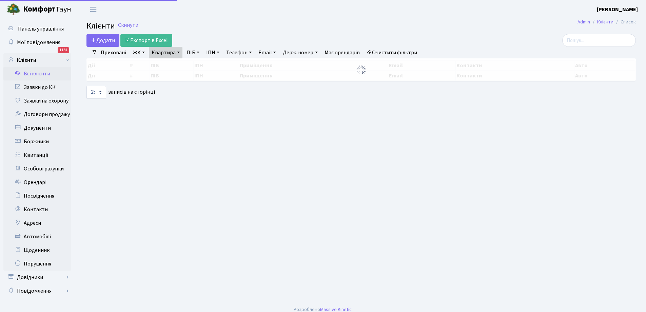
select select "25"
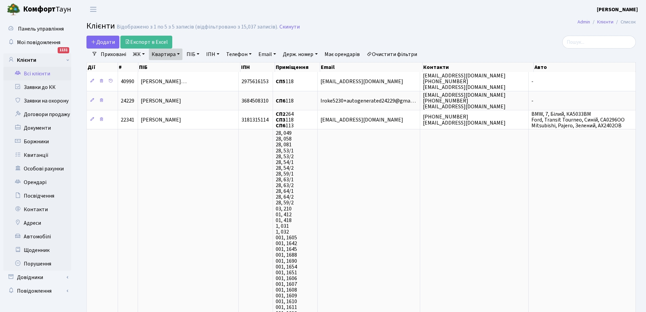
click at [175, 55] on link "Квартира" at bounding box center [166, 55] width 34 height 12
type input "8"
type input "185"
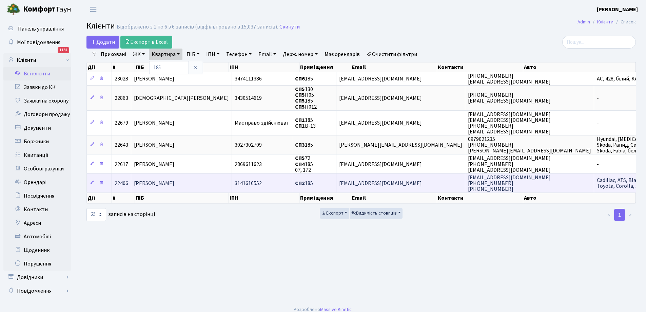
click at [243, 182] on span "3141616552" at bounding box center [248, 182] width 27 height 7
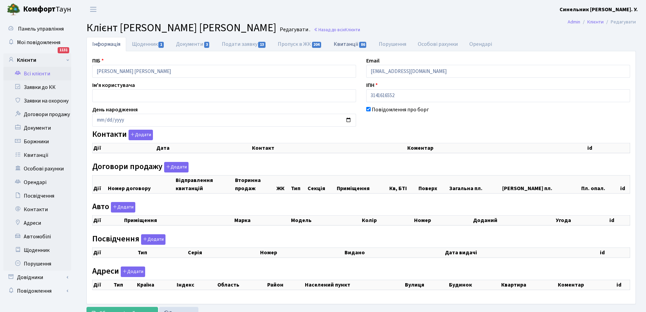
checkbox input "true"
select select "25"
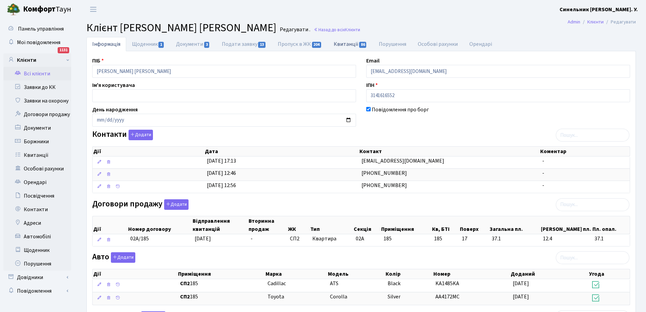
click at [345, 43] on link "Квитанції 86" at bounding box center [350, 44] width 45 height 14
select select "25"
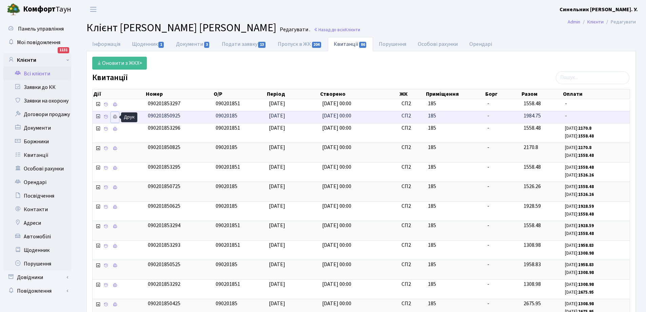
click at [117, 116] on icon at bounding box center [115, 116] width 5 height 5
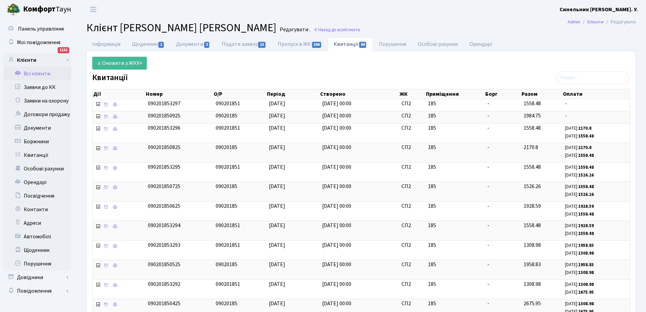
click at [33, 73] on link "Всі клієнти" at bounding box center [37, 74] width 68 height 14
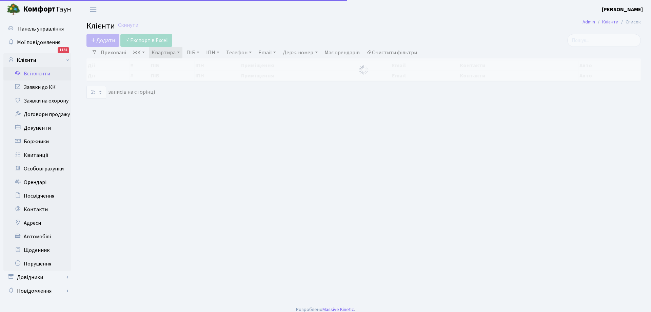
select select "25"
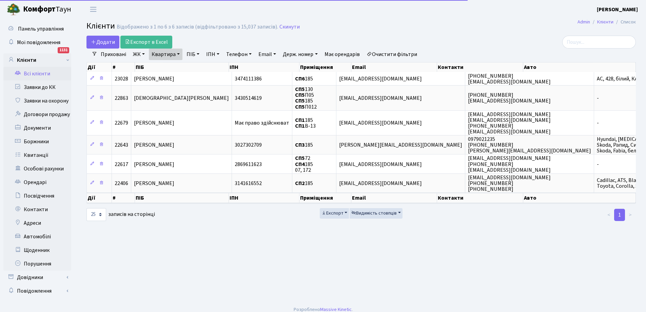
click at [170, 53] on link "Квартира" at bounding box center [166, 55] width 34 height 12
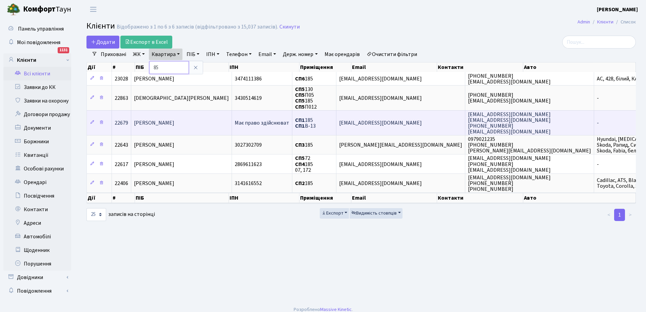
type input "5"
type input "206"
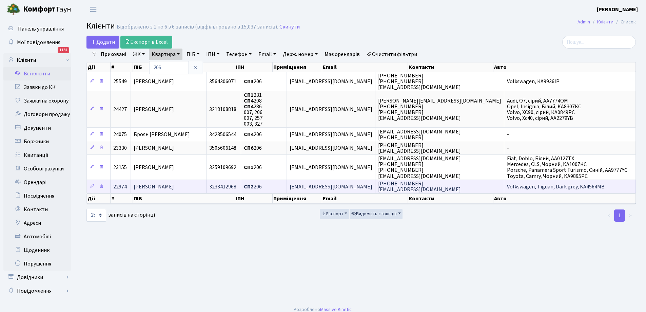
click at [174, 185] on span "[PERSON_NAME] [PERSON_NAME]" at bounding box center [154, 186] width 40 height 7
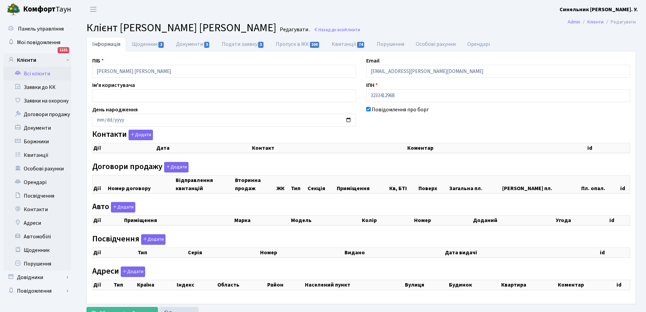
checkbox input "true"
select select "25"
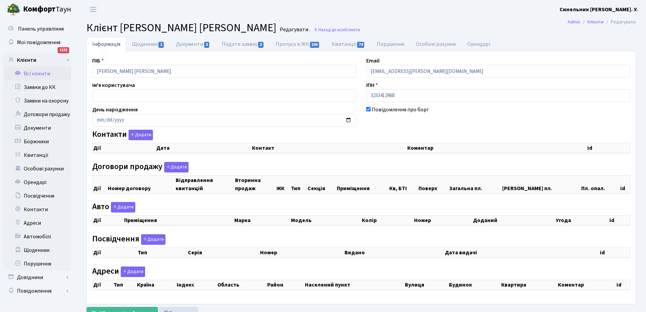
select select "25"
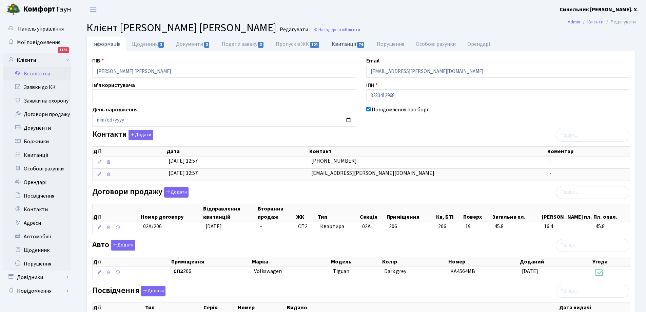
click at [342, 44] on link "Квитанції 74" at bounding box center [348, 44] width 45 height 14
select select "25"
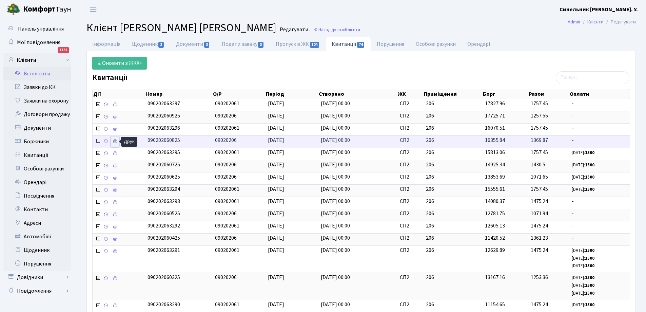
click at [115, 141] on icon at bounding box center [115, 141] width 5 height 5
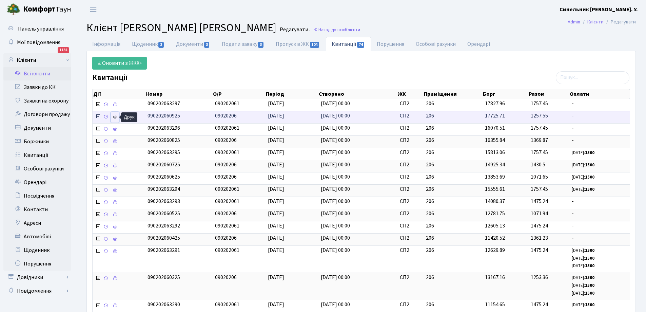
click at [116, 118] on icon at bounding box center [115, 116] width 5 height 5
click at [40, 73] on link "Всі клієнти" at bounding box center [37, 74] width 68 height 14
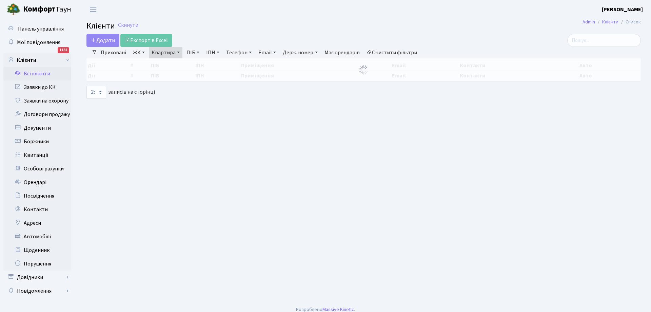
select select "25"
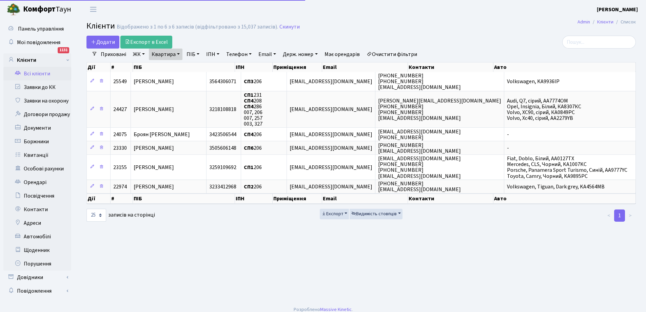
click at [175, 53] on link "Квартира" at bounding box center [166, 55] width 34 height 12
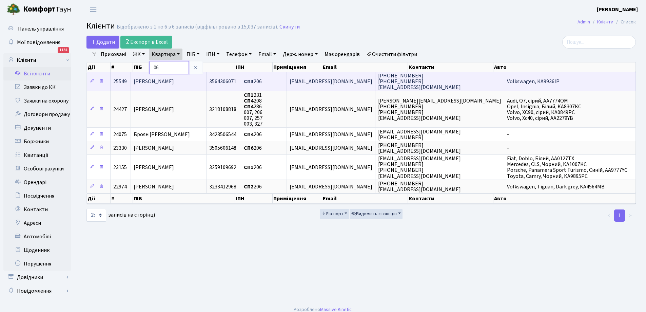
type input "6"
type input "321"
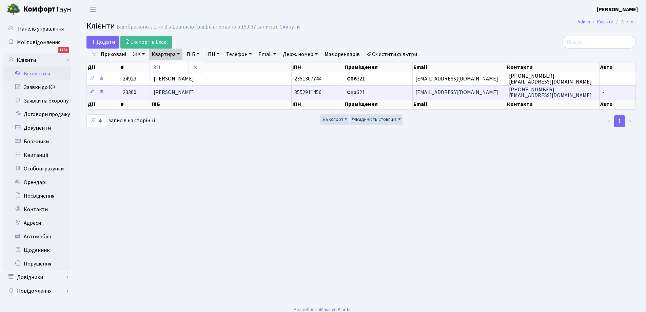
click at [194, 92] on span "[PERSON_NAME]" at bounding box center [174, 92] width 40 height 7
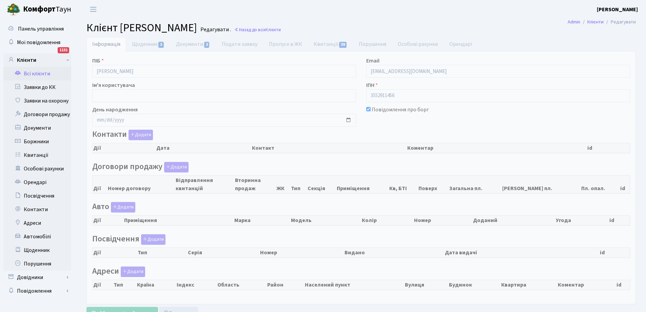
checkbox input "true"
select select "25"
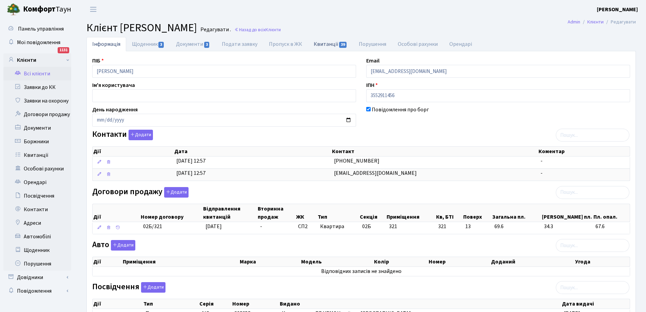
click at [323, 42] on link "Квитанції 39" at bounding box center [330, 44] width 45 height 14
select select "25"
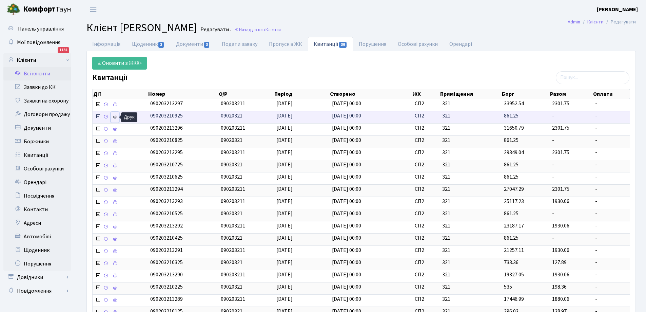
click at [114, 115] on icon at bounding box center [115, 116] width 5 height 5
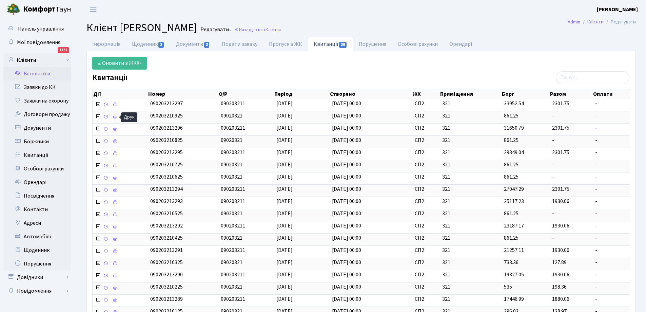
click at [39, 74] on link "Всі клієнти" at bounding box center [37, 74] width 68 height 14
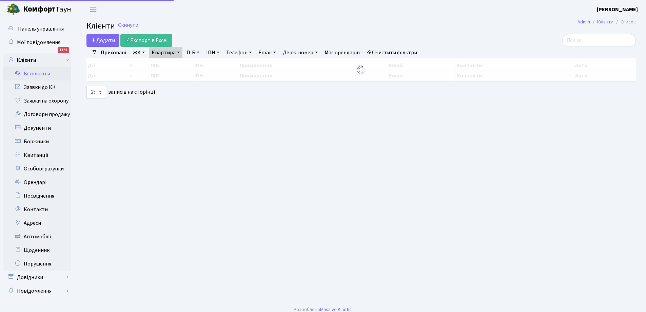
select select "25"
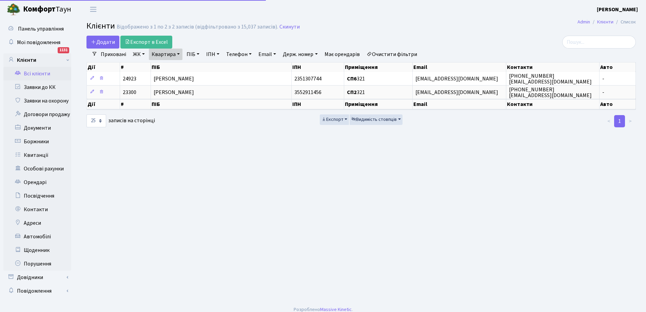
click at [175, 54] on link "Квартира" at bounding box center [166, 55] width 34 height 12
type input "1"
type input "16"
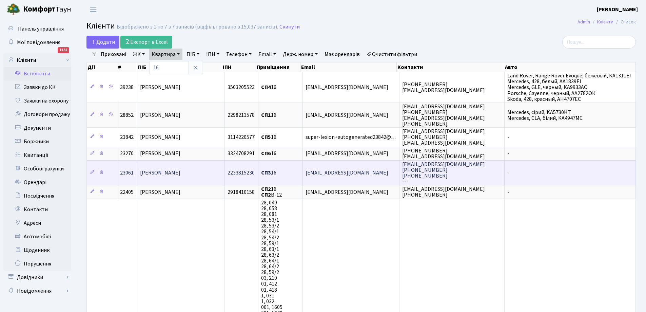
click at [156, 174] on span "[PERSON_NAME]" at bounding box center [160, 172] width 40 height 7
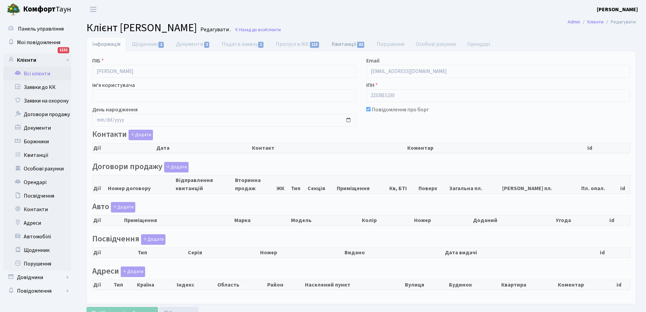
select select "25"
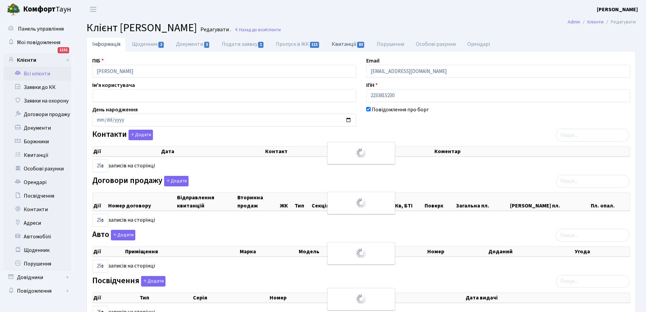
checkbox input "true"
click at [350, 42] on link "Квитанції 83" at bounding box center [348, 44] width 45 height 14
select select "25"
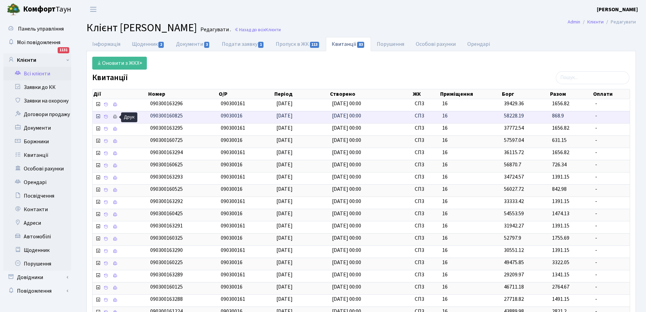
drag, startPoint x: 165, startPoint y: 116, endPoint x: 116, endPoint y: 118, distance: 48.6
click at [116, 118] on \<\/span\>\a "090300160825 09030016 01.08.2025 01.09.2025, 00:00 СП3 16 58228.19 868.9 -" at bounding box center [361, 117] width 537 height 12
click at [116, 118] on icon at bounding box center [115, 116] width 5 height 5
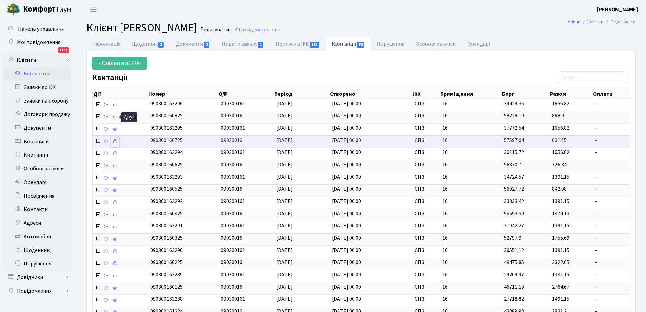
click at [115, 141] on icon at bounding box center [115, 141] width 5 height 5
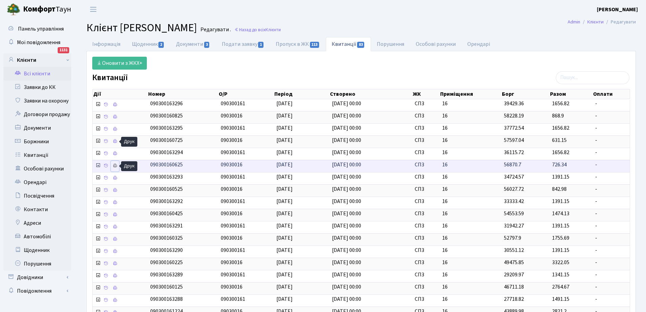
click at [115, 166] on icon at bounding box center [115, 165] width 5 height 5
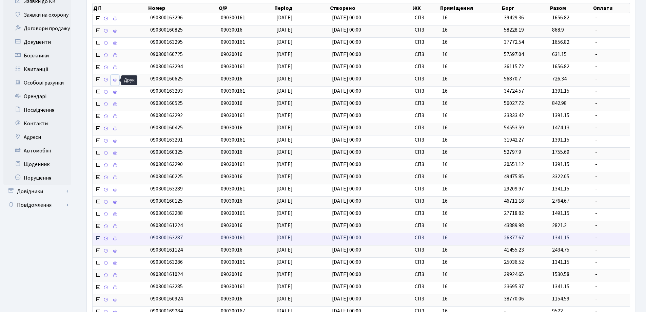
scroll to position [154, 0]
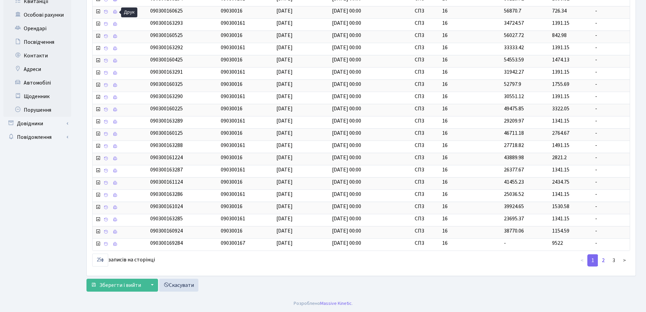
click at [606, 259] on link "2" at bounding box center [603, 260] width 11 height 12
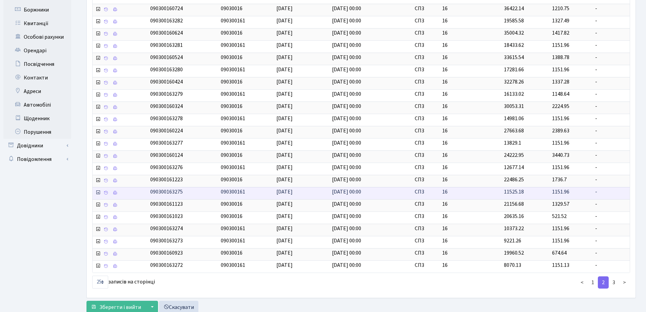
scroll to position [120, 0]
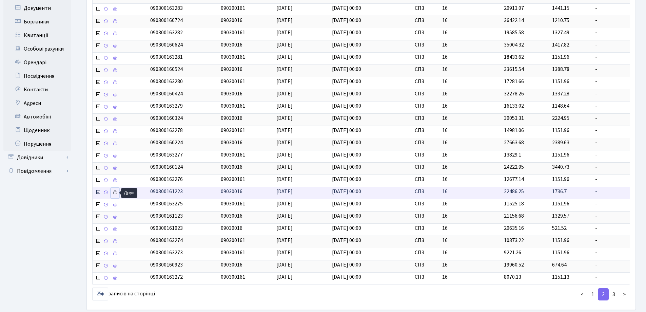
click at [114, 191] on icon at bounding box center [115, 192] width 5 height 5
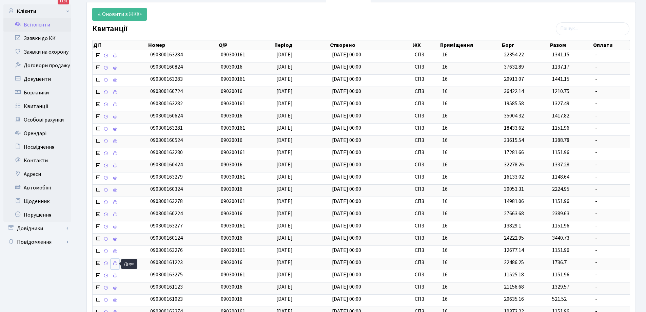
scroll to position [0, 0]
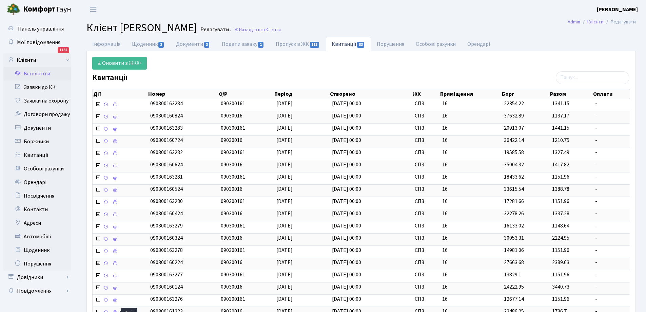
click at [44, 73] on link "Всі клієнти" at bounding box center [37, 74] width 68 height 14
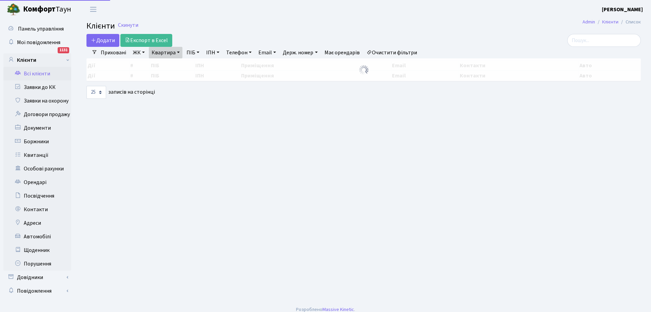
select select "25"
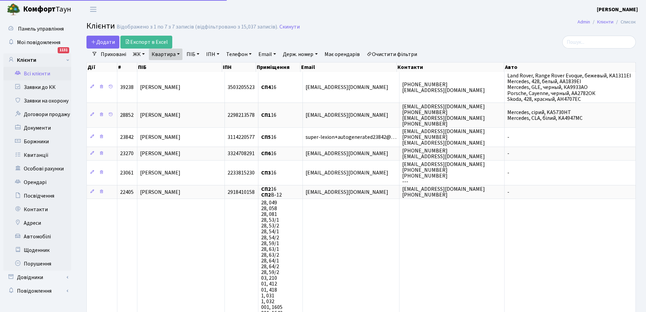
click at [159, 55] on link "Квартира" at bounding box center [166, 55] width 34 height 12
type input "6"
type input "120"
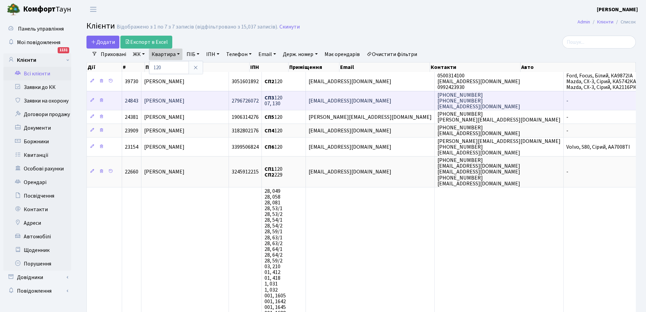
click at [173, 101] on span "[PERSON_NAME]" at bounding box center [164, 100] width 40 height 7
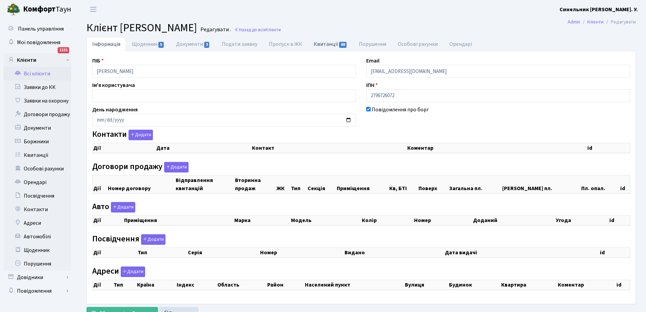
checkbox input "true"
select select "25"
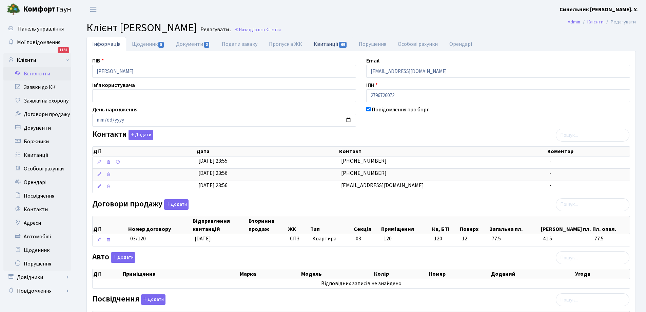
click at [326, 44] on link "Квитанції 69" at bounding box center [330, 44] width 45 height 14
select select "25"
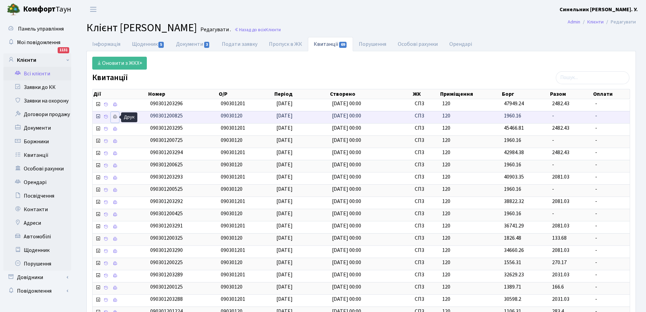
click at [115, 117] on icon at bounding box center [115, 116] width 5 height 5
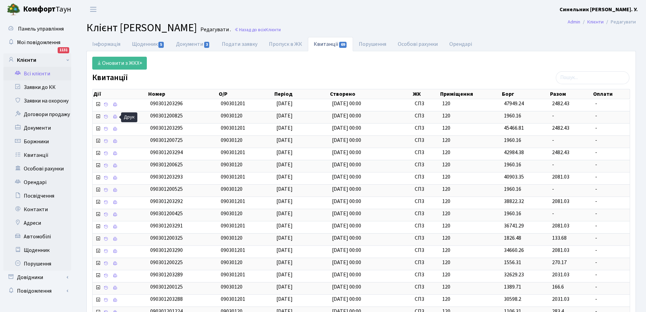
click at [34, 76] on link "Всі клієнти" at bounding box center [37, 74] width 68 height 14
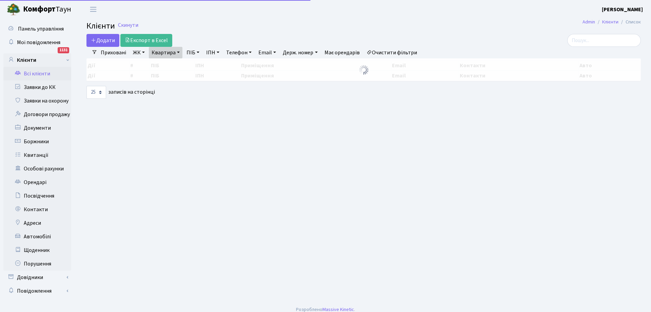
select select "25"
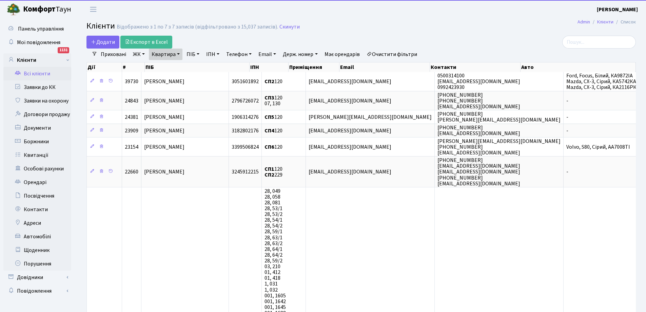
click at [166, 54] on link "Квартира" at bounding box center [166, 55] width 34 height 12
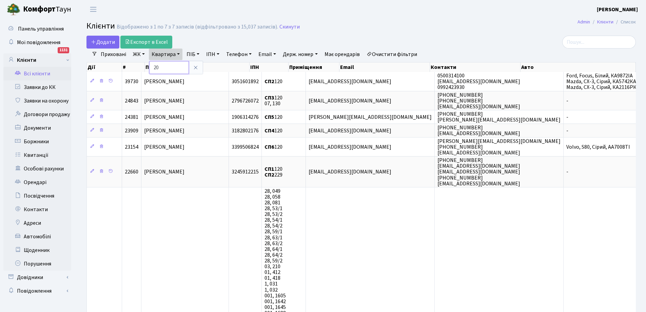
type input "0"
type input "114"
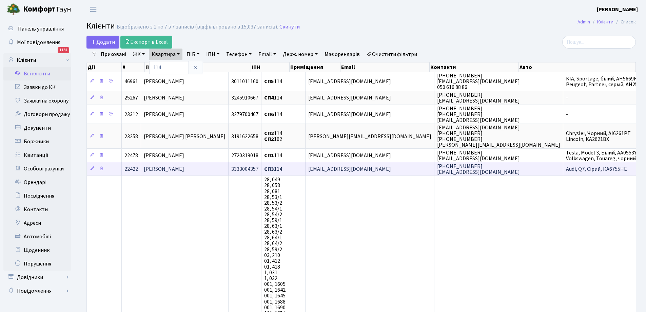
click at [181, 169] on span "Гордійчук Артем Олексійович" at bounding box center [164, 168] width 40 height 7
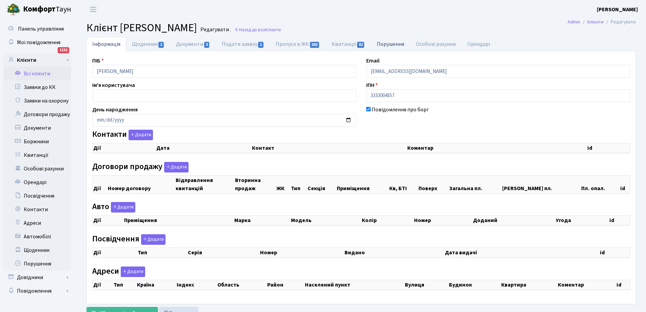
select select "25"
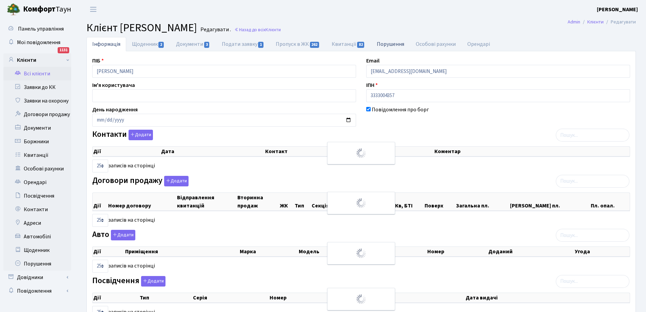
checkbox input "true"
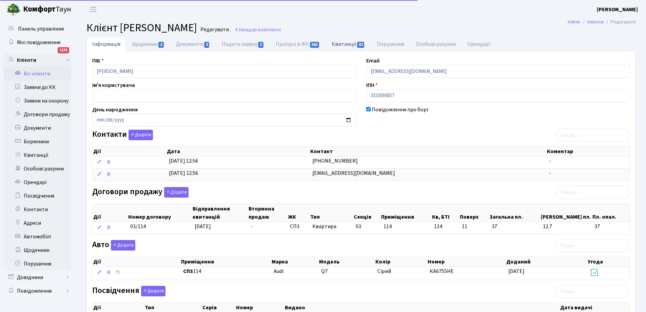
click at [346, 43] on link "Квитанції 82" at bounding box center [348, 44] width 45 height 14
select select "25"
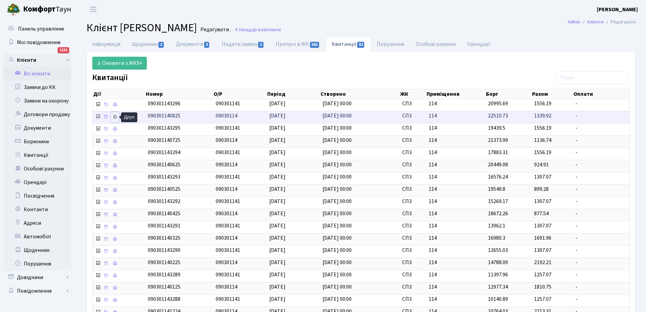
click at [114, 117] on icon at bounding box center [115, 116] width 5 height 5
click at [45, 74] on link "Всі клієнти" at bounding box center [37, 74] width 68 height 14
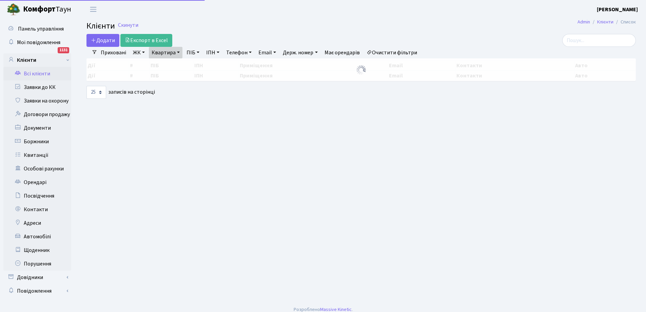
select select "25"
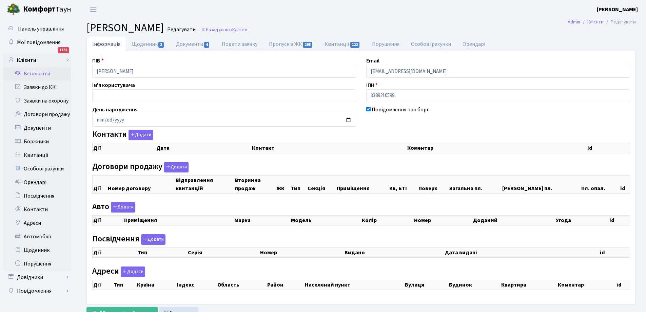
checkbox input "true"
select select "25"
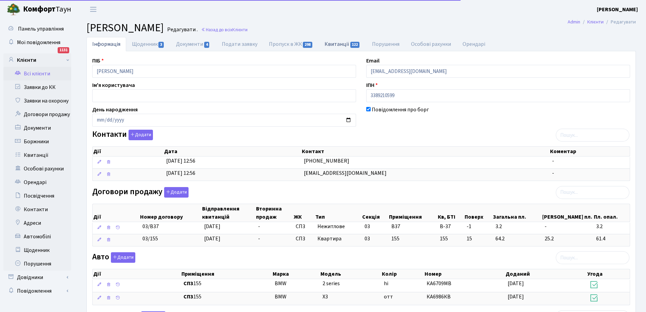
click at [332, 44] on link "Квитанції 122" at bounding box center [342, 44] width 47 height 14
select select "25"
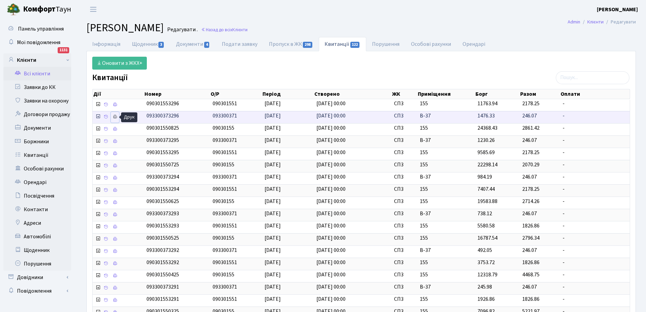
click at [115, 117] on icon at bounding box center [115, 116] width 5 height 5
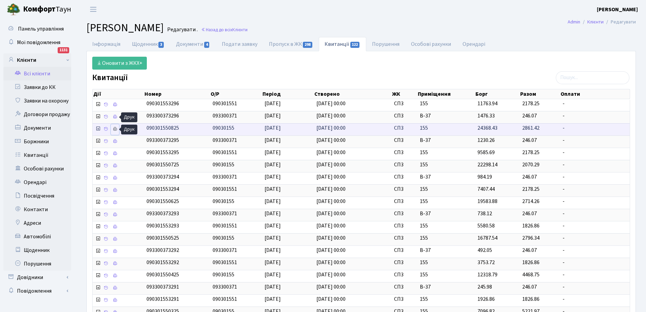
click at [114, 129] on icon at bounding box center [115, 129] width 5 height 5
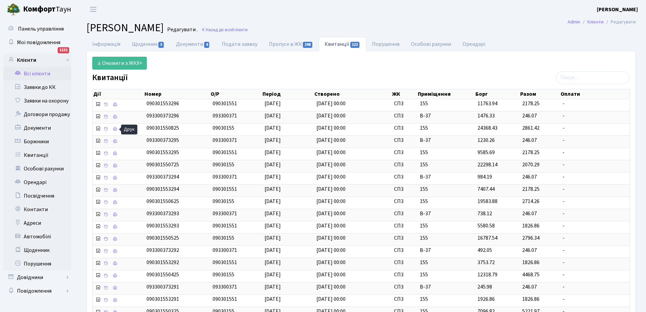
click at [32, 74] on link "Всі клієнти" at bounding box center [37, 74] width 68 height 14
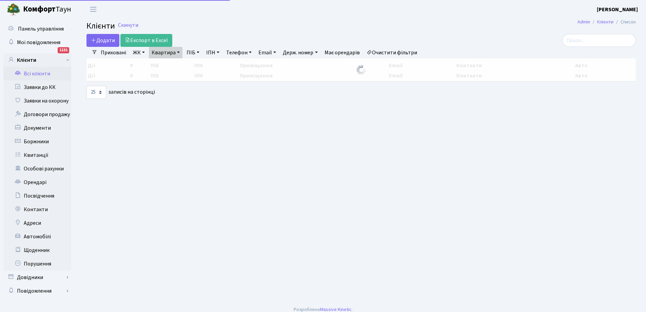
select select "25"
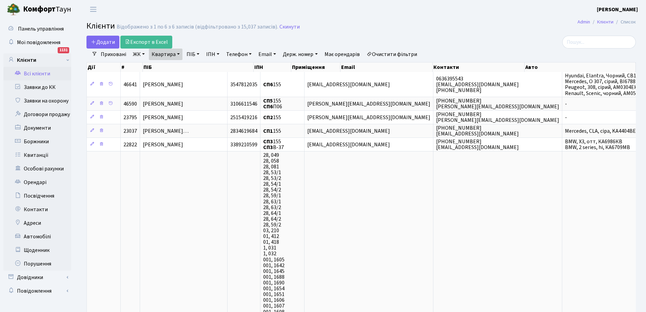
click at [240, 54] on link "Телефон" at bounding box center [239, 55] width 31 height 12
click at [178, 53] on link "Квартира" at bounding box center [166, 55] width 34 height 12
type input "5"
type input "32"
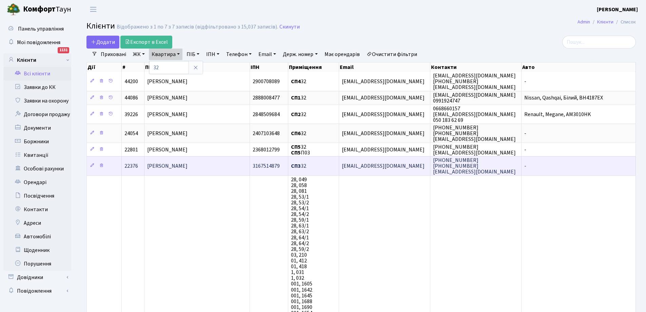
click at [175, 166] on span "[PERSON_NAME] [PERSON_NAME]" at bounding box center [167, 165] width 40 height 7
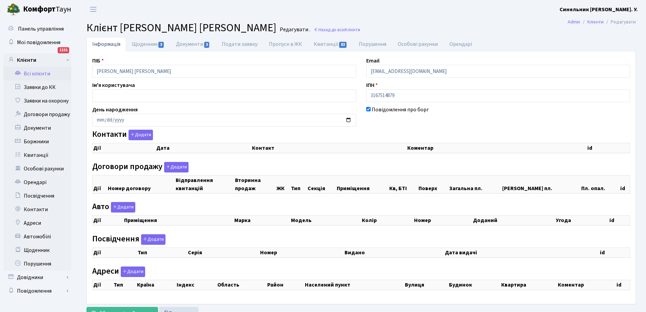
checkbox input "true"
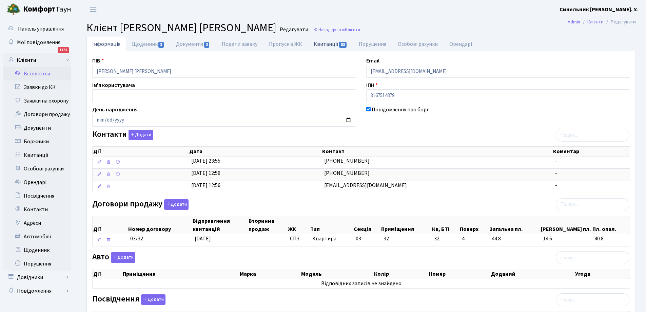
click at [319, 44] on link "Квитанції 83" at bounding box center [330, 44] width 45 height 14
select select "25"
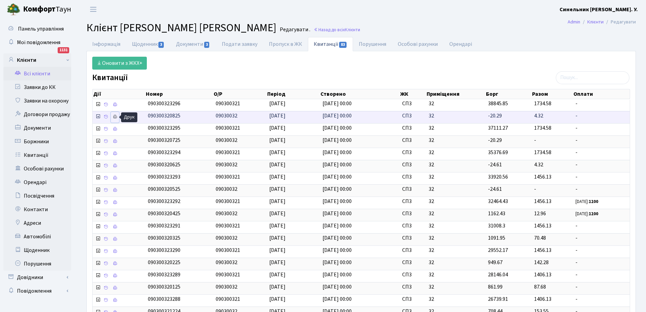
click at [114, 116] on icon at bounding box center [115, 116] width 5 height 5
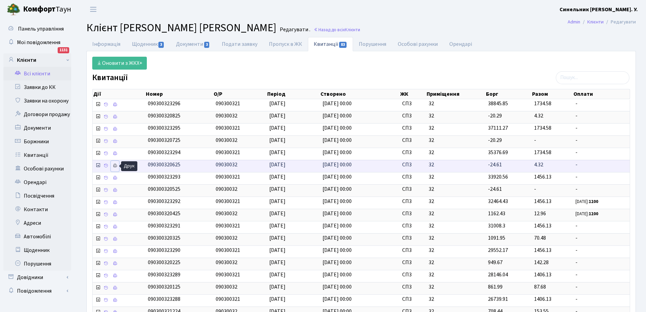
click at [115, 164] on icon at bounding box center [115, 165] width 5 height 5
click at [32, 76] on link "Всі клієнти" at bounding box center [37, 74] width 68 height 14
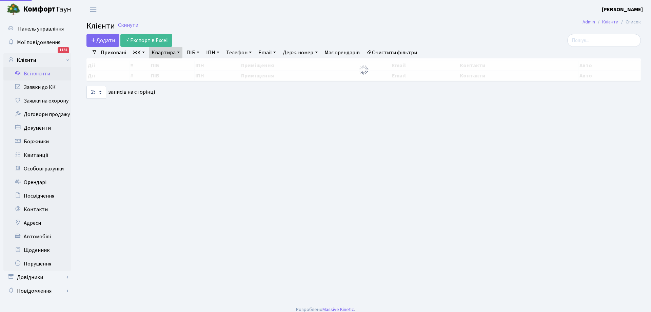
select select "25"
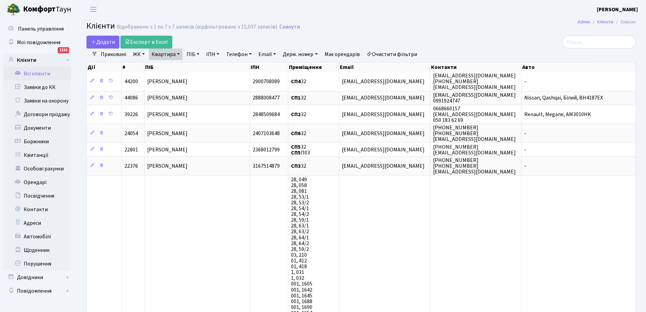
click at [177, 55] on link "Квартира" at bounding box center [166, 55] width 34 height 12
type input "2"
type input "104"
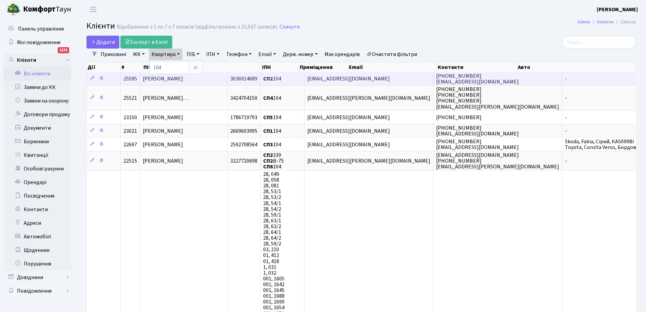
click at [165, 78] on span "Чесанова Валерія Валеріївна" at bounding box center [163, 78] width 40 height 7
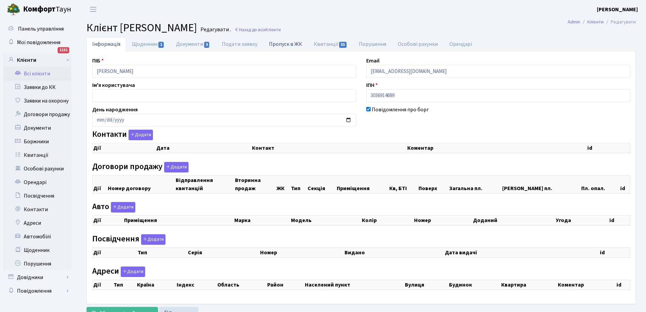
checkbox input "true"
select select "25"
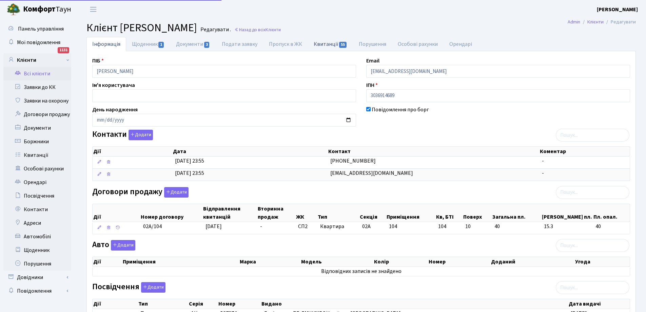
click at [320, 43] on link "Квитанції 55" at bounding box center [330, 44] width 45 height 14
select select "25"
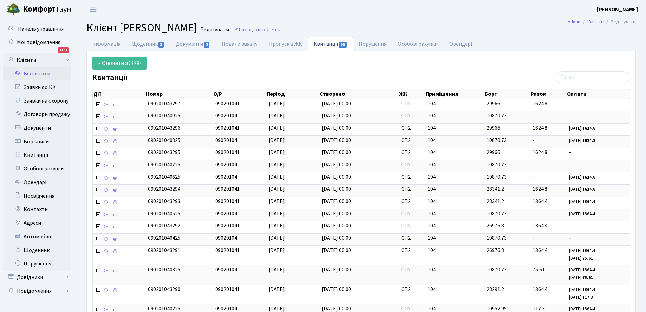
click at [36, 75] on link "Всі клієнти" at bounding box center [37, 74] width 68 height 14
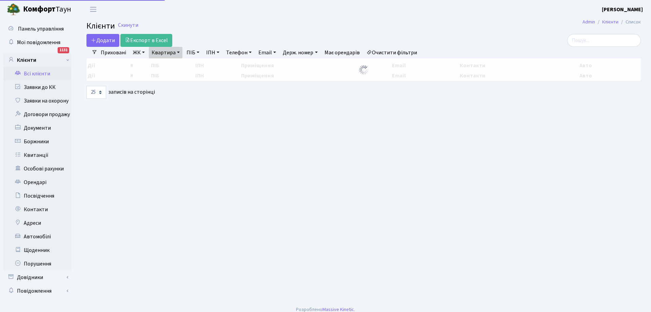
select select "25"
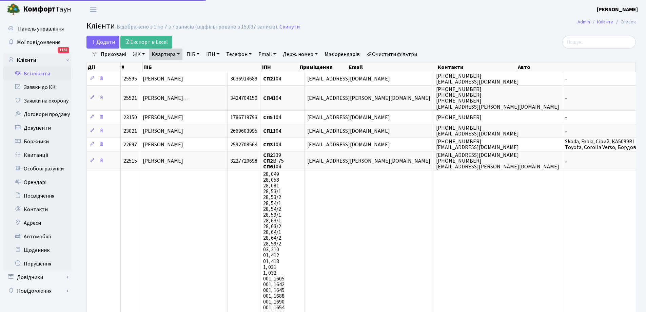
click at [179, 52] on link "Квартира" at bounding box center [166, 55] width 34 height 12
type input "4"
type input "118"
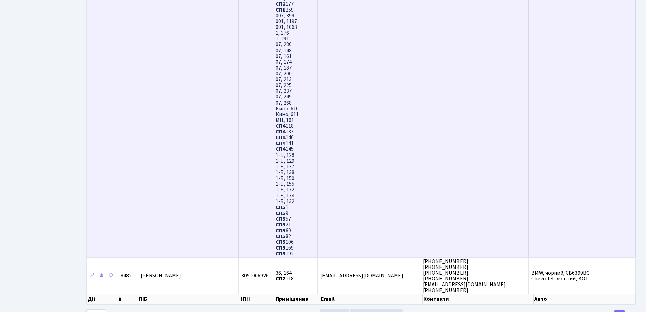
scroll to position [2043, 0]
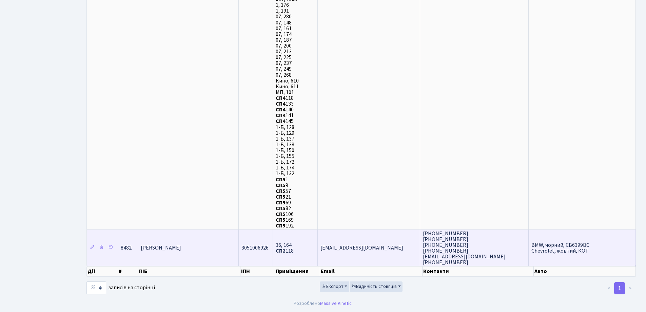
click at [181, 246] on span "Бикова Ірина Миколаївна" at bounding box center [161, 247] width 40 height 7
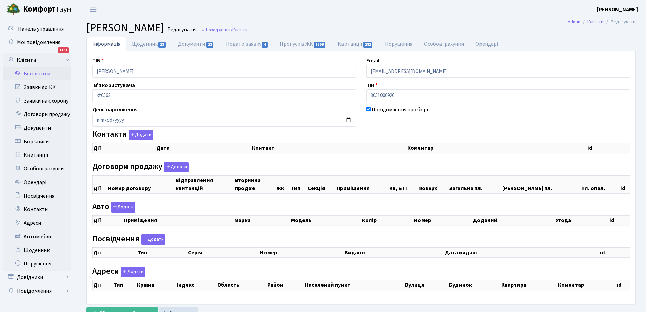
checkbox input "true"
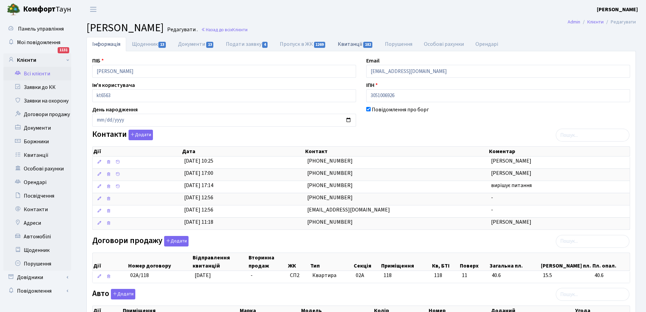
click at [341, 42] on link "Квитанції 182" at bounding box center [355, 44] width 47 height 14
select select "25"
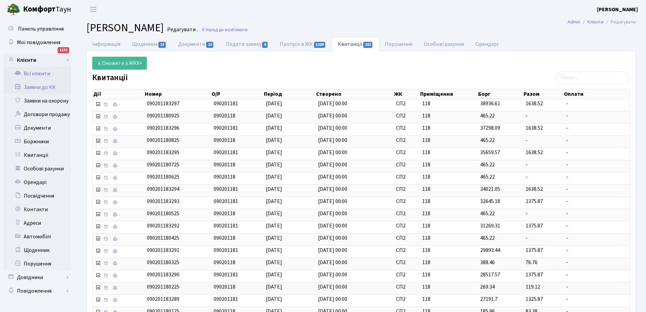
click at [42, 89] on link "Заявки до КК" at bounding box center [37, 87] width 68 height 14
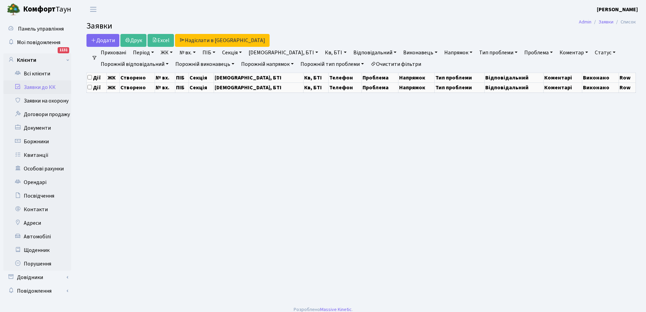
select select "25"
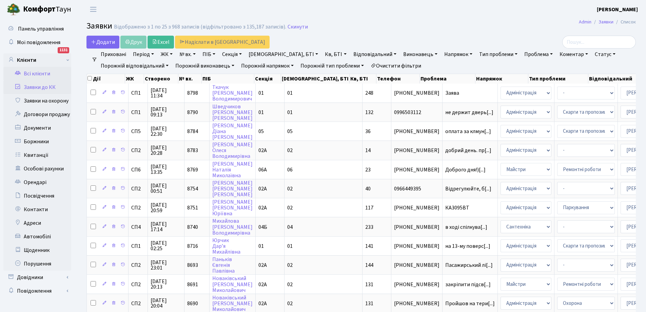
click at [42, 73] on link "Всі клієнти" at bounding box center [37, 74] width 68 height 14
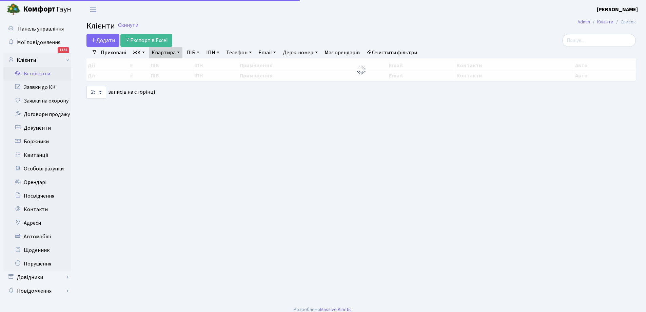
select select "25"
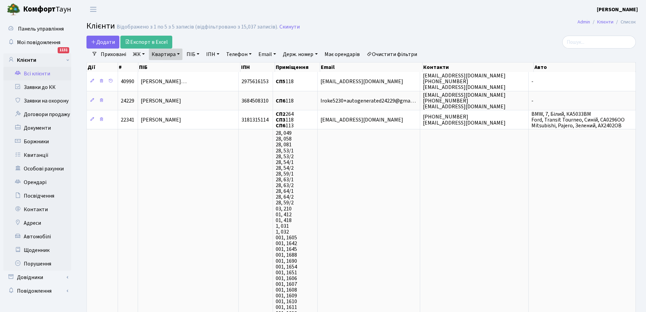
click at [170, 53] on link "Квартира" at bounding box center [166, 55] width 34 height 12
type input "8"
type input "321"
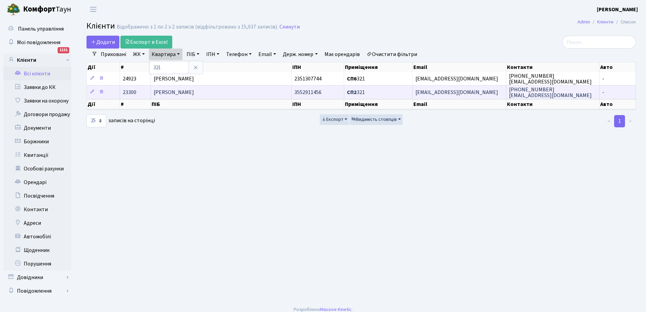
click at [179, 91] on span "Пантолік Владислав Миколайович" at bounding box center [174, 92] width 40 height 7
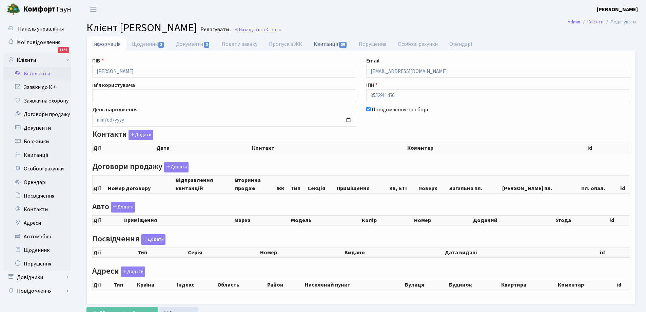
checkbox input "true"
select select "25"
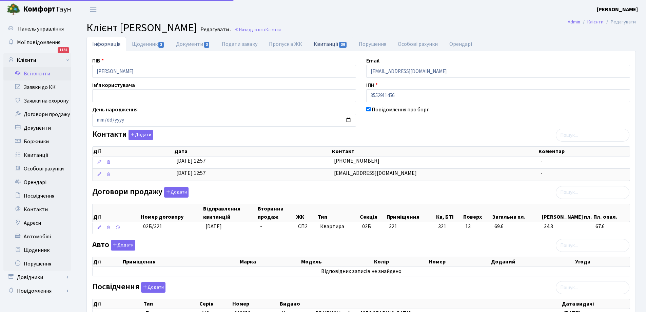
click at [331, 44] on link "Квитанції 39" at bounding box center [330, 44] width 45 height 14
select select "25"
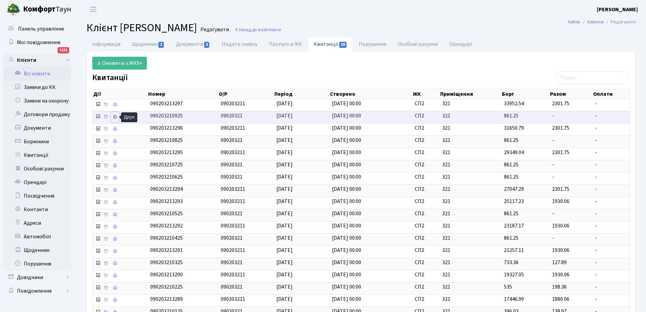
click at [116, 116] on icon at bounding box center [115, 116] width 5 height 5
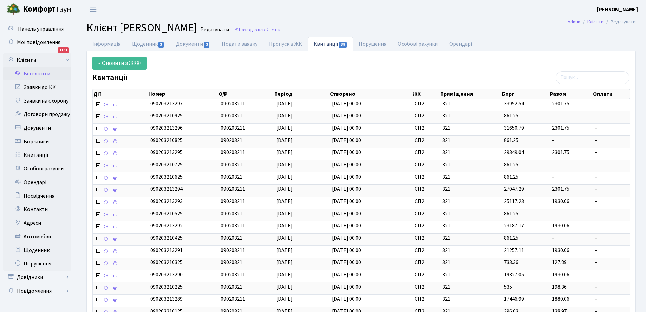
click at [42, 73] on link "Всі клієнти" at bounding box center [37, 74] width 68 height 14
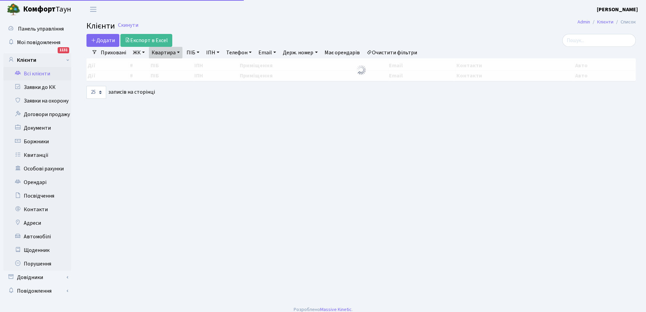
select select "25"
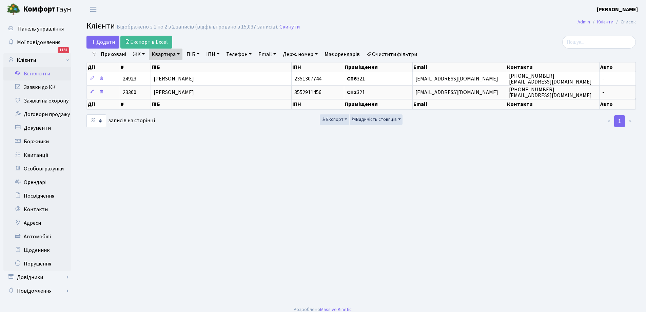
click at [179, 55] on link "Квартира" at bounding box center [166, 55] width 34 height 12
type input "1"
type input "120"
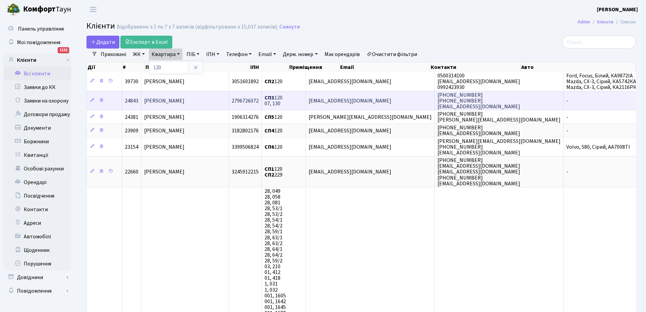
click at [168, 100] on span "[PERSON_NAME]" at bounding box center [164, 100] width 40 height 7
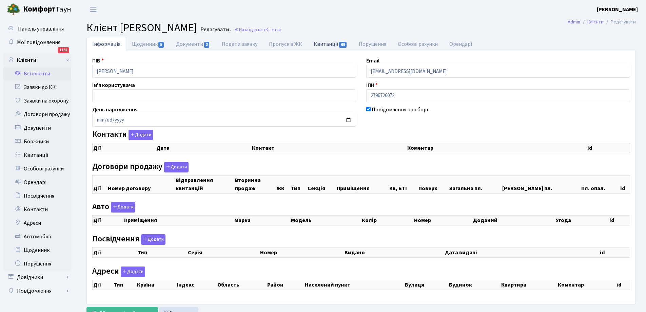
checkbox input "true"
select select "25"
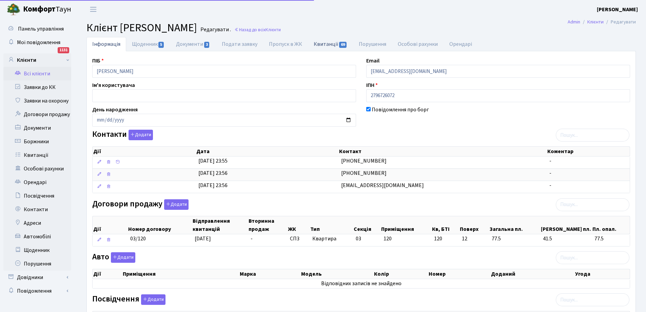
click at [326, 43] on link "Квитанції 69" at bounding box center [330, 44] width 45 height 14
select select "25"
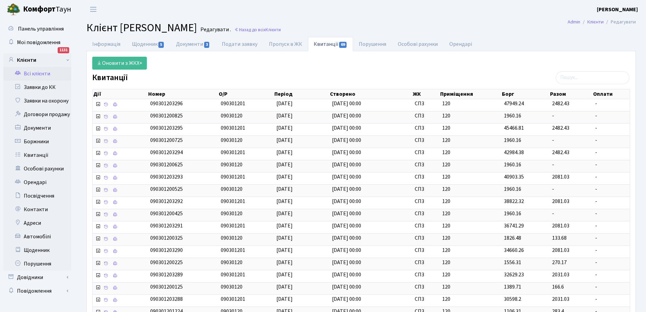
click at [43, 72] on link "Всі клієнти" at bounding box center [37, 74] width 68 height 14
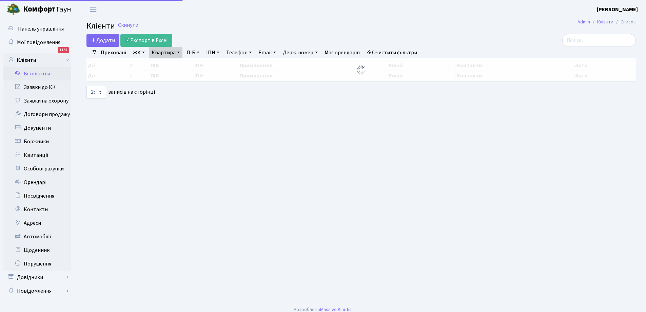
select select "25"
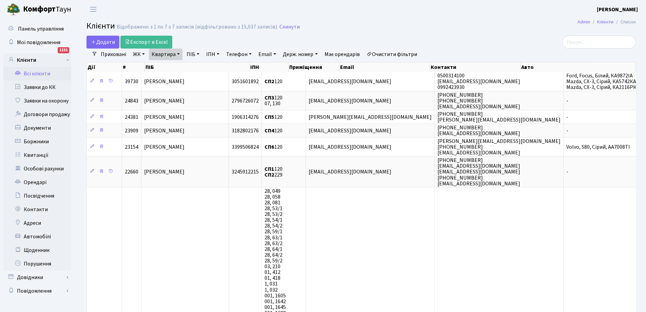
click at [172, 53] on link "Квартира" at bounding box center [166, 55] width 34 height 12
type input "0"
type input "32"
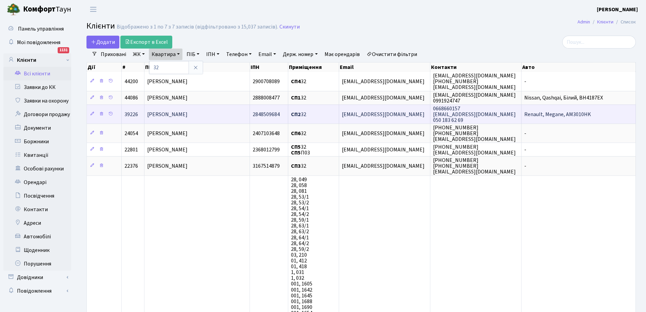
click at [167, 117] on span "Назаренко Неллі Іллівна" at bounding box center [167, 114] width 40 height 7
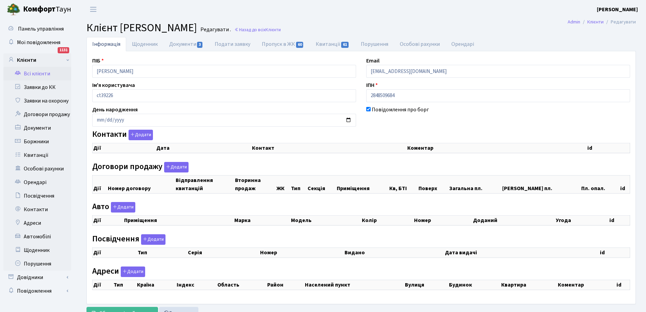
checkbox input "true"
select select "25"
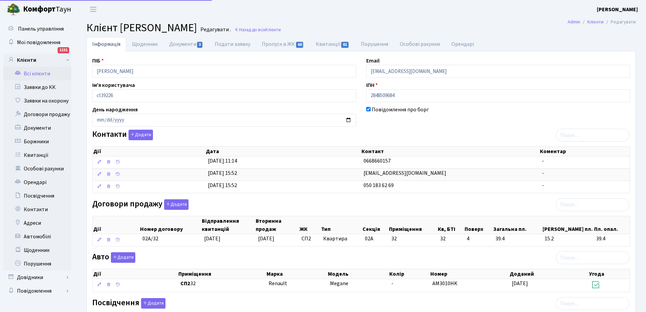
click at [35, 74] on link "Всі клієнти" at bounding box center [37, 74] width 68 height 14
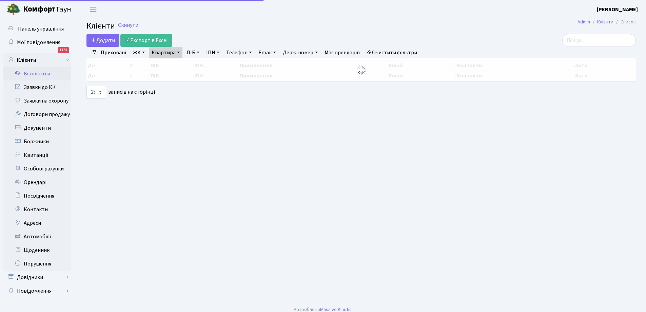
select select "25"
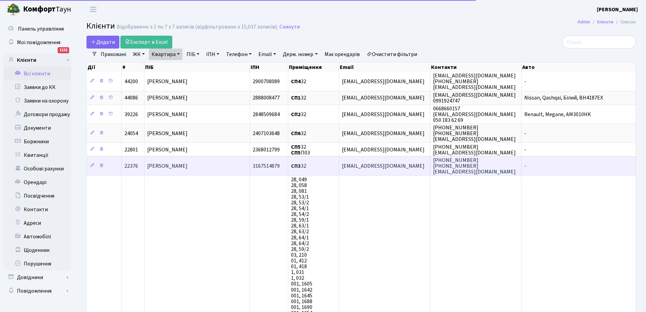
click at [188, 167] on span "[PERSON_NAME]" at bounding box center [167, 165] width 40 height 7
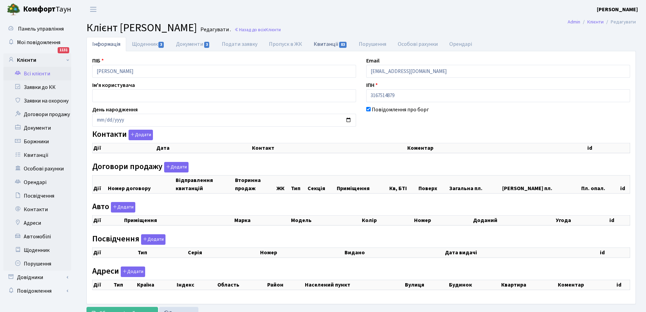
checkbox input "true"
click at [331, 43] on link "Квитанції 83" at bounding box center [330, 44] width 45 height 14
select select "25"
